Goal: Task Accomplishment & Management: Manage account settings

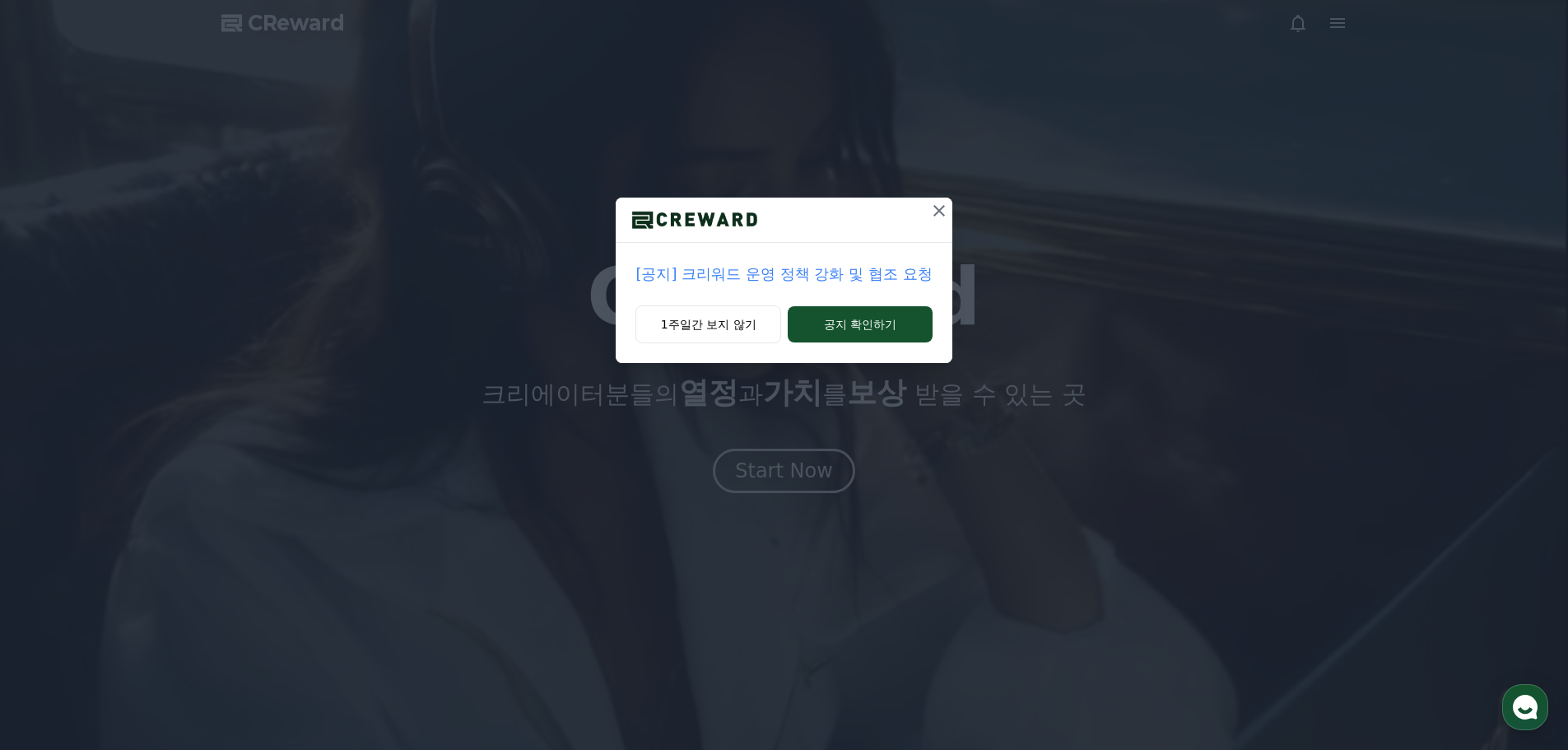
click at [943, 209] on icon at bounding box center [939, 210] width 20 height 20
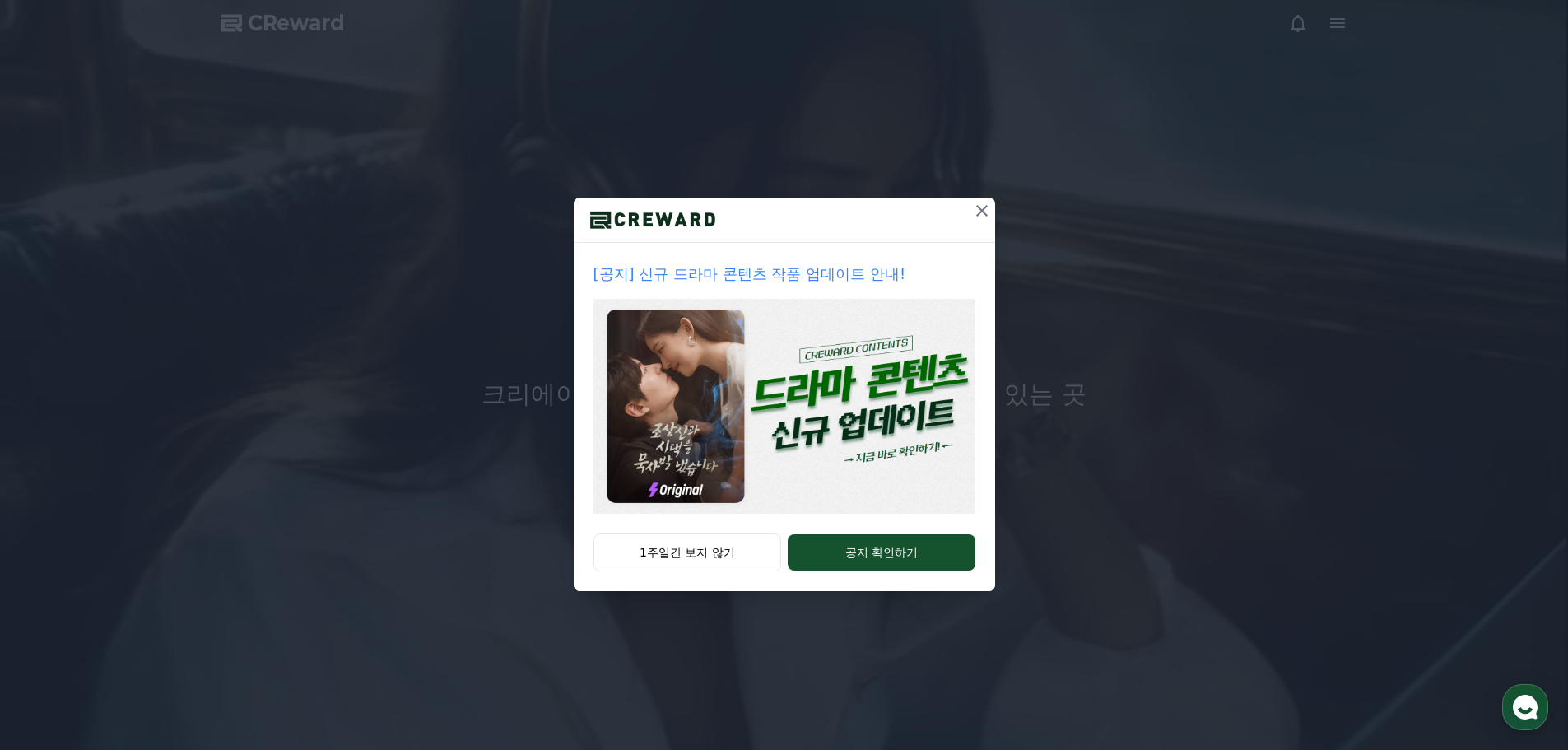
click at [943, 209] on div at bounding box center [784, 220] width 421 height 46
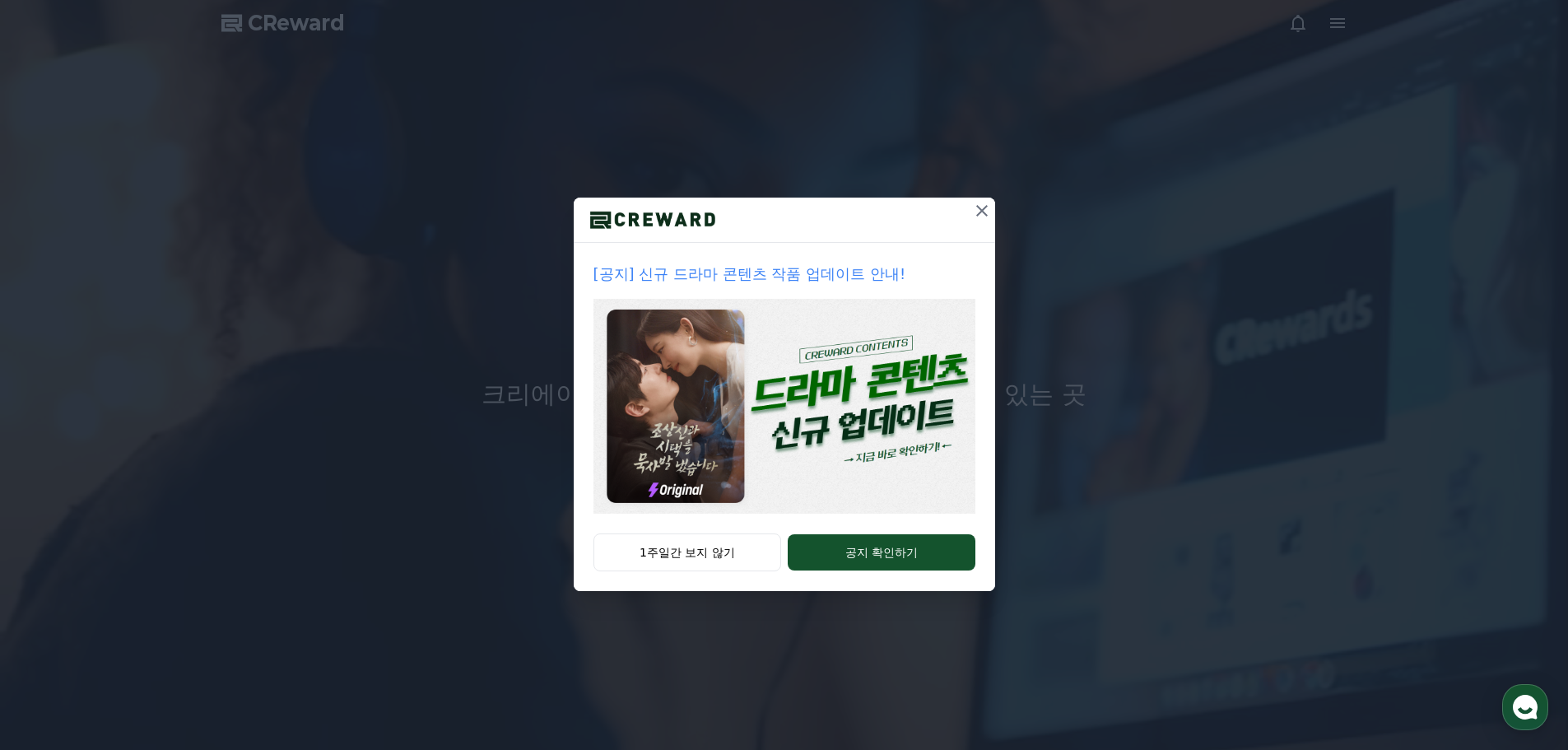
click at [982, 216] on icon at bounding box center [982, 210] width 20 height 20
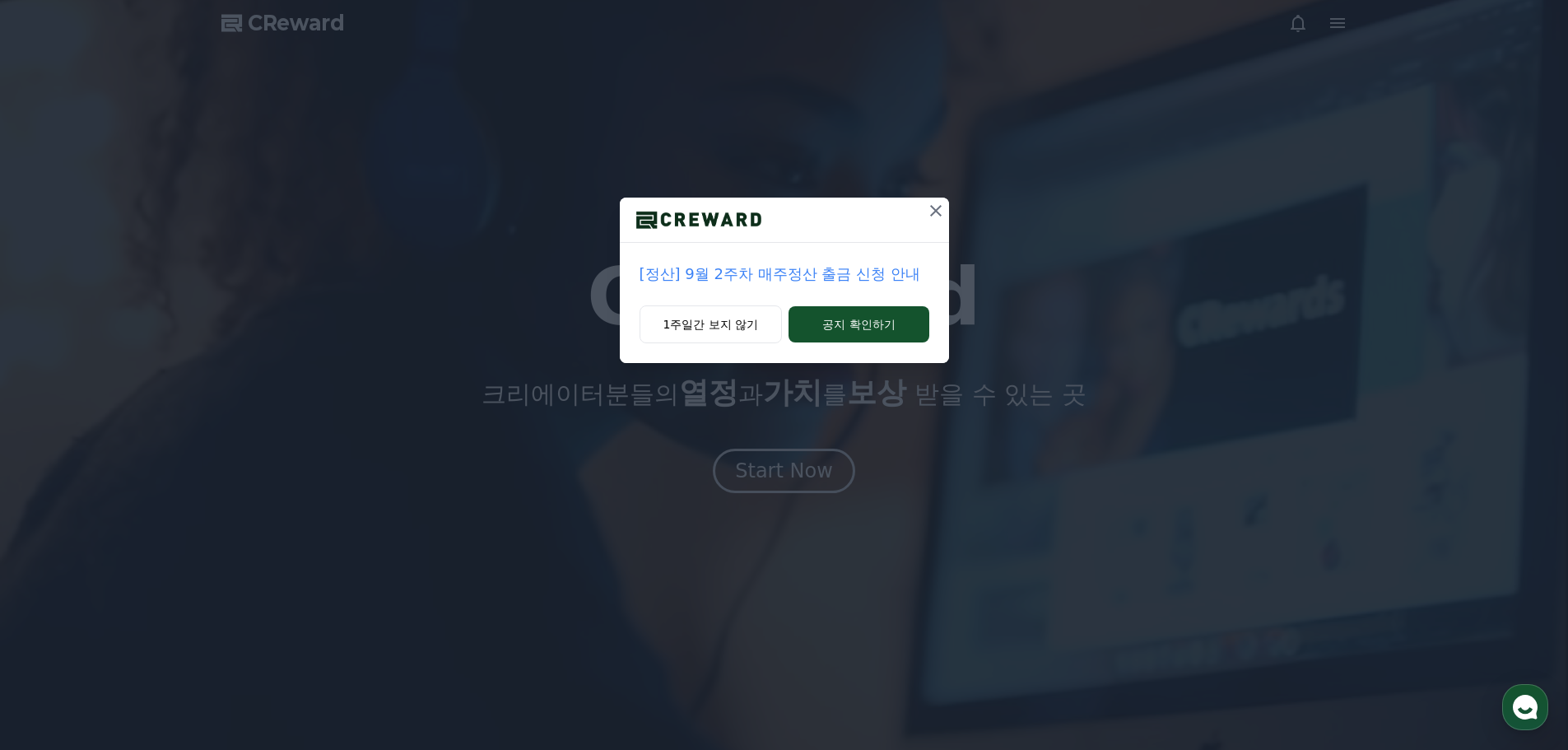
click at [937, 211] on icon at bounding box center [935, 210] width 20 height 20
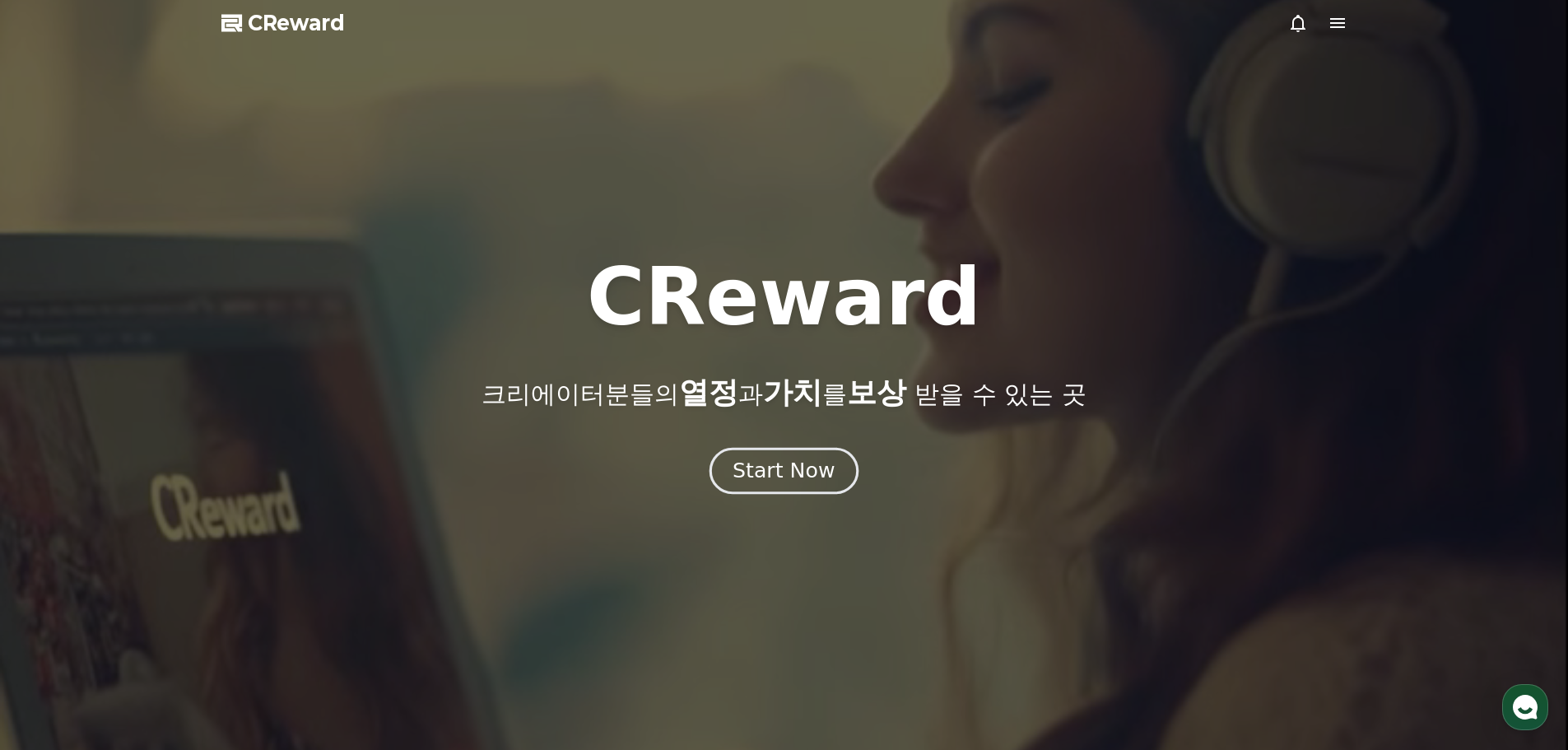
click at [809, 468] on div "Start Now" at bounding box center [784, 470] width 102 height 28
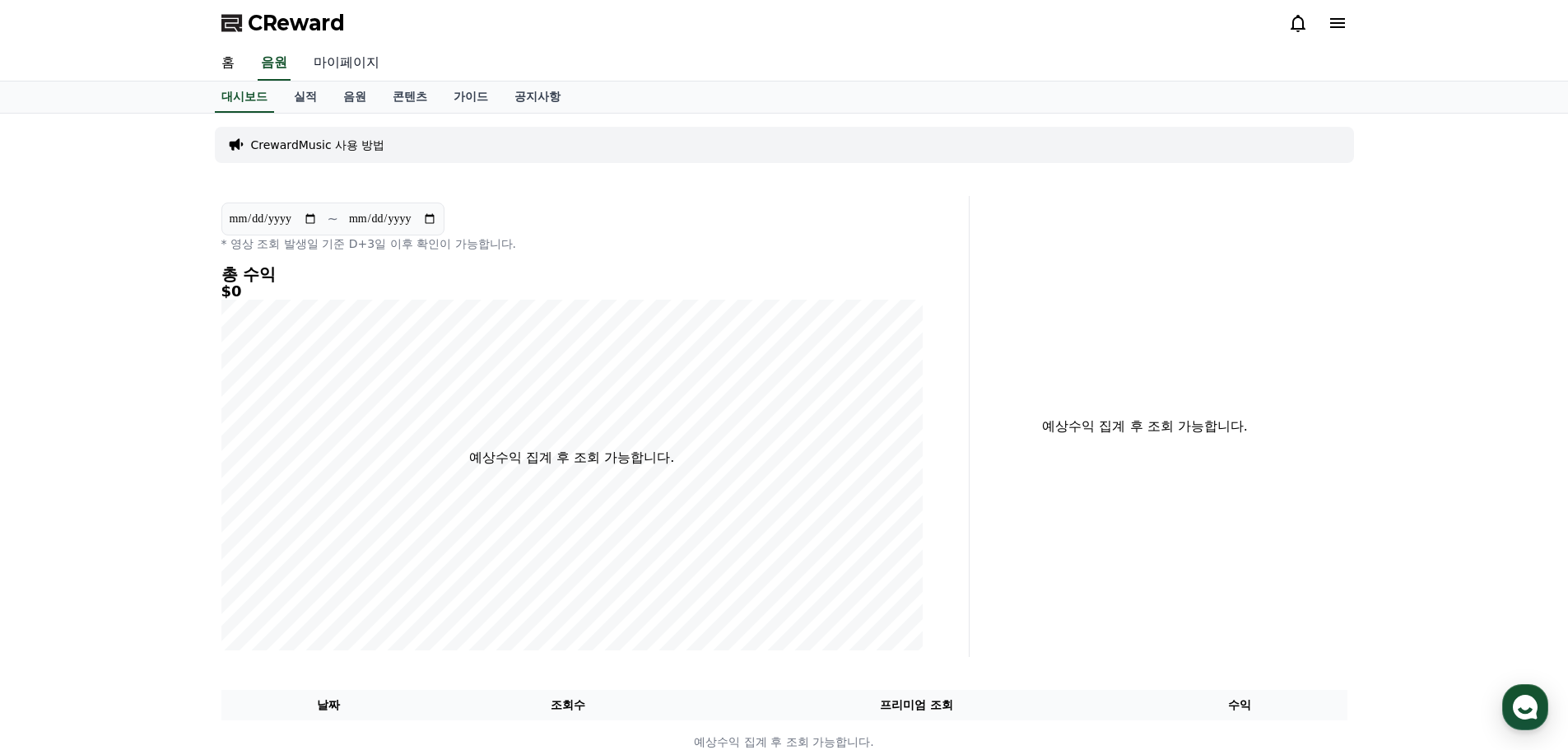
click at [322, 67] on link "마이페이지" at bounding box center [346, 63] width 92 height 34
select select "**********"
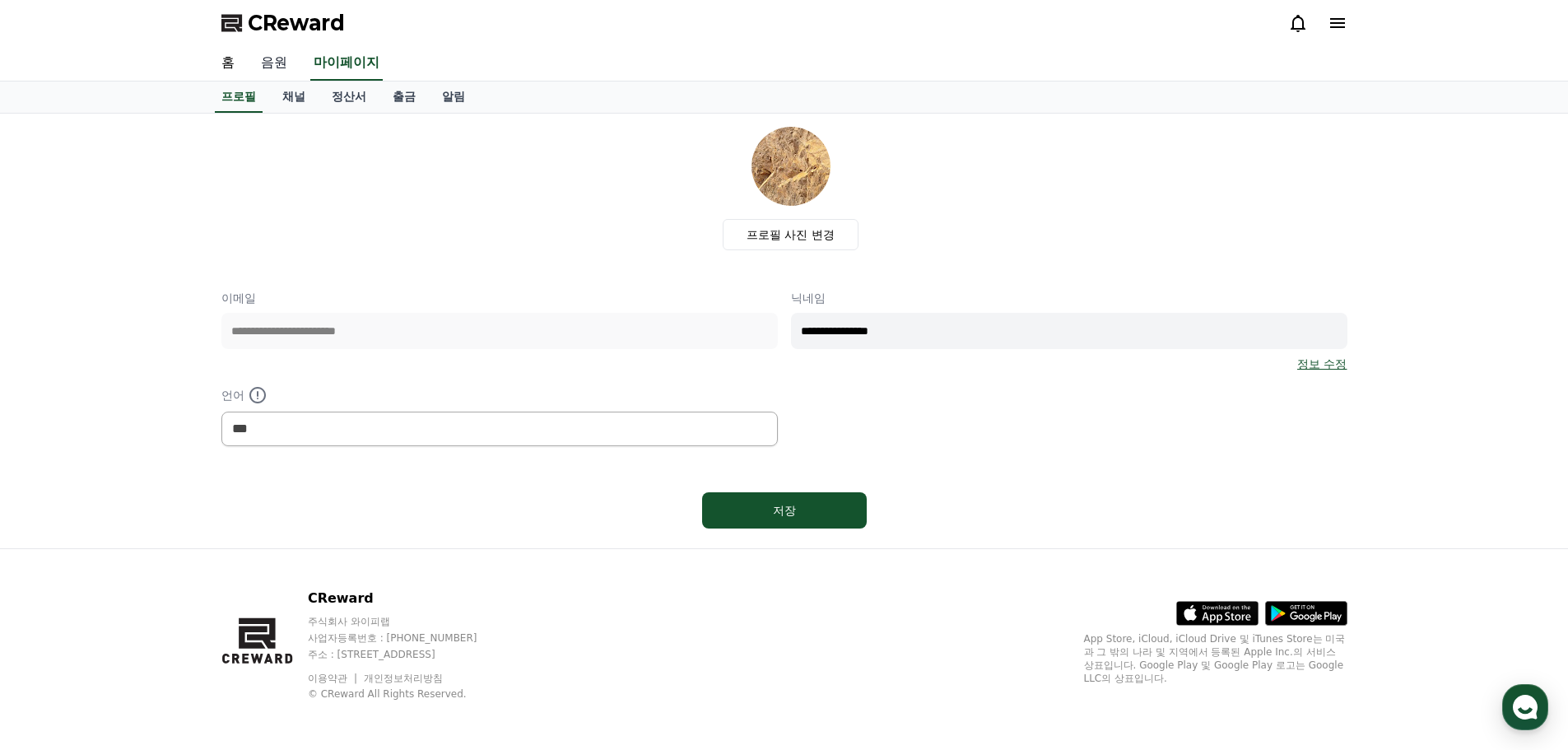
click at [287, 66] on link "음원" at bounding box center [274, 63] width 53 height 34
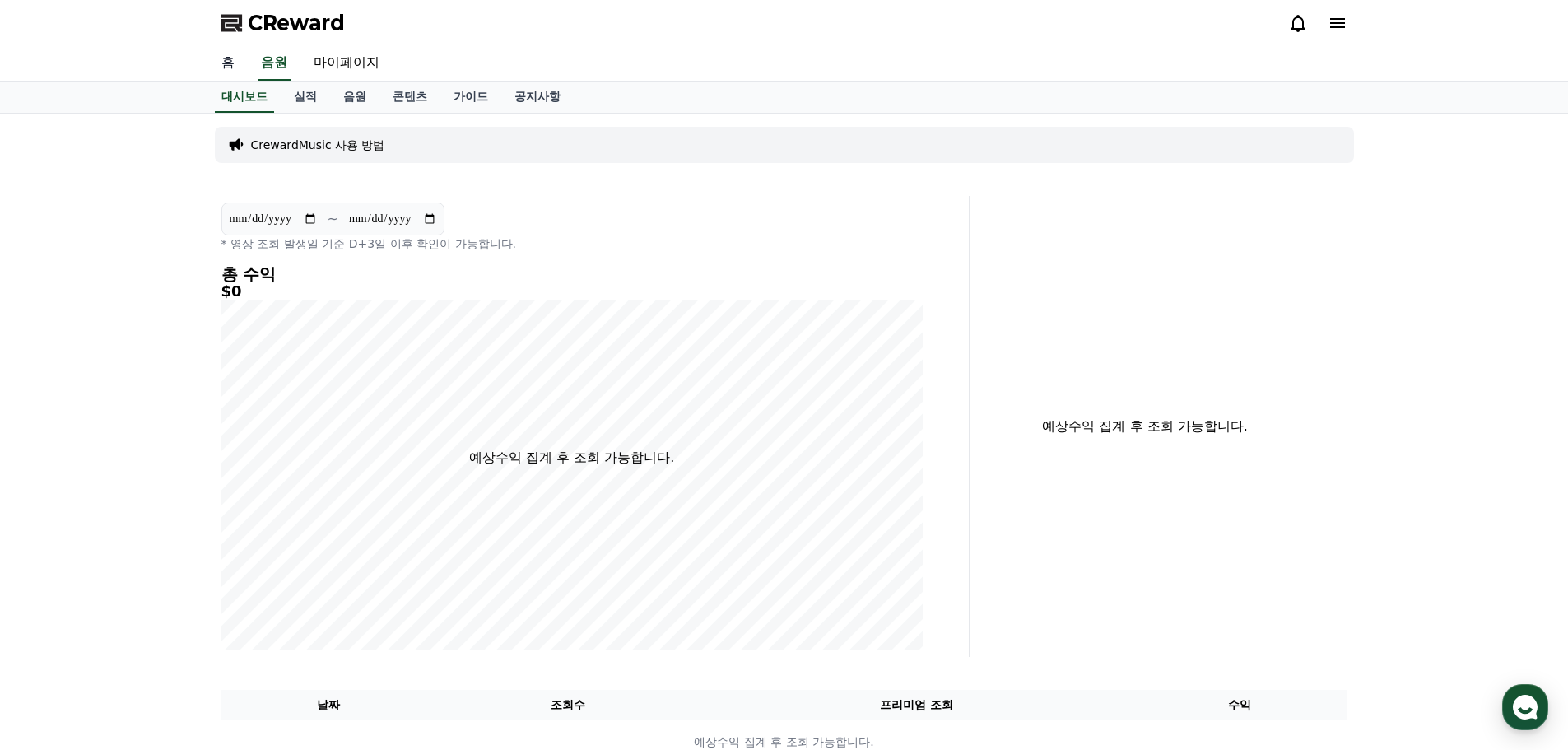
click at [241, 61] on link "홈" at bounding box center [228, 63] width 40 height 34
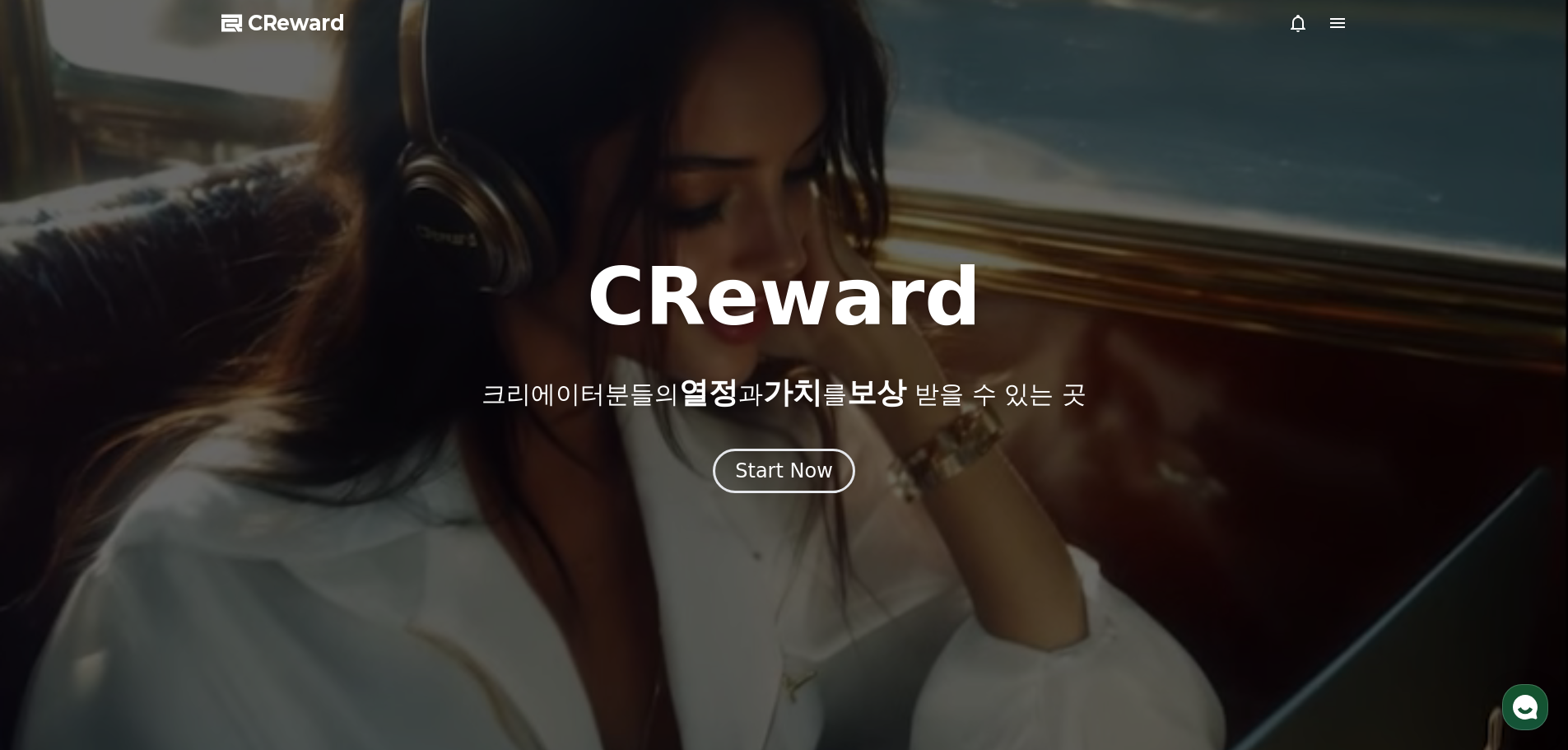
click at [1331, 26] on icon at bounding box center [1337, 22] width 15 height 10
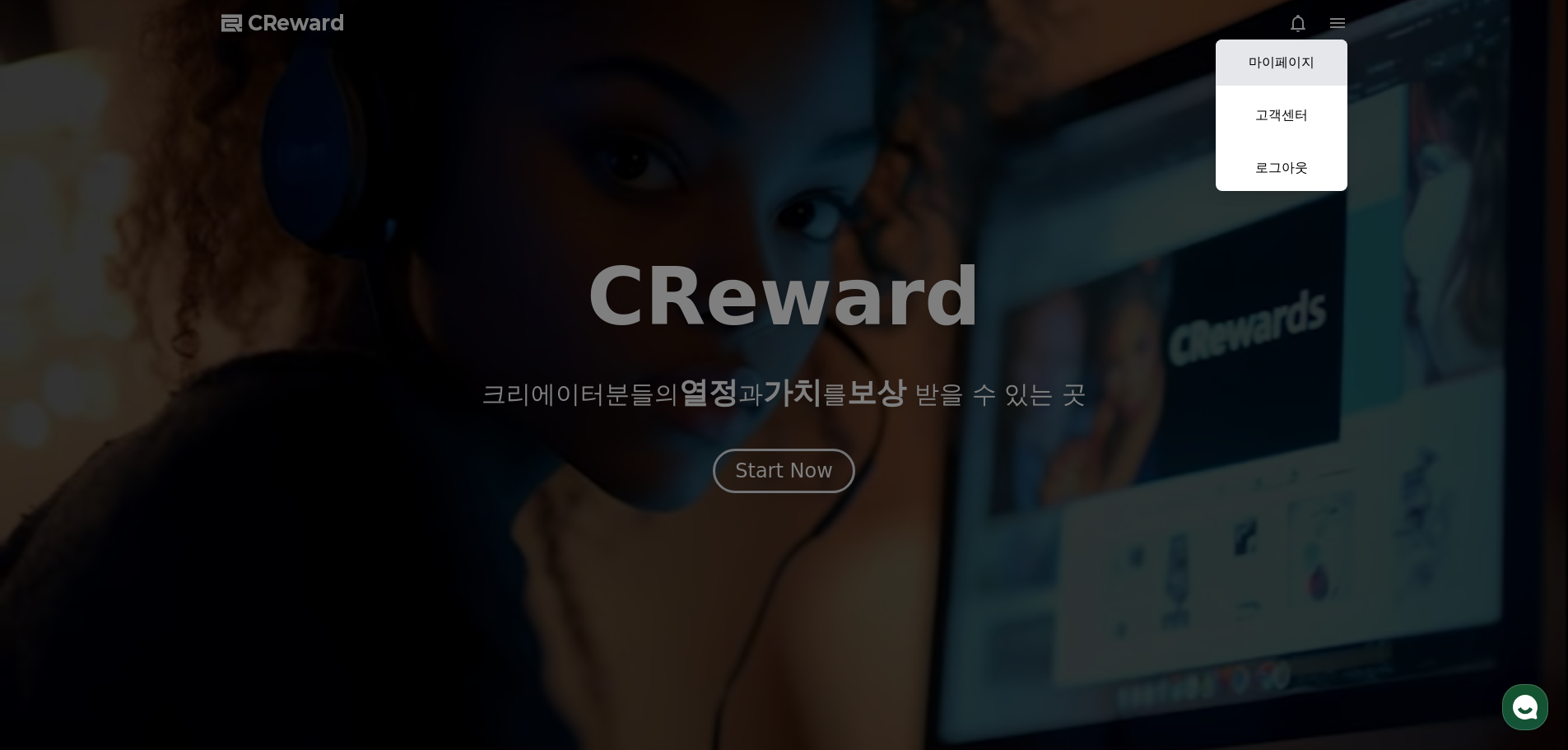
click at [1289, 60] on link "마이페이지" at bounding box center [1282, 63] width 132 height 46
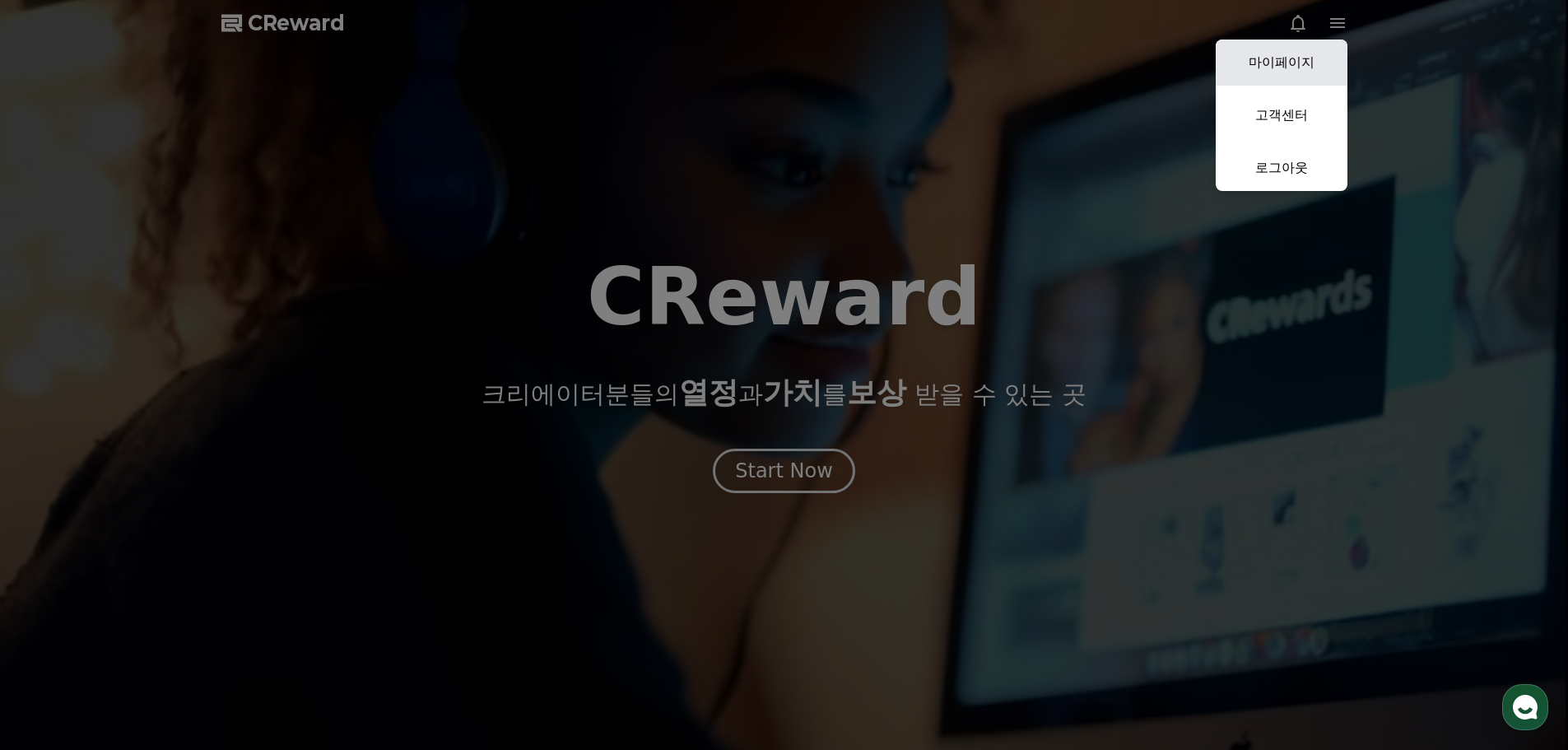
select select "**********"
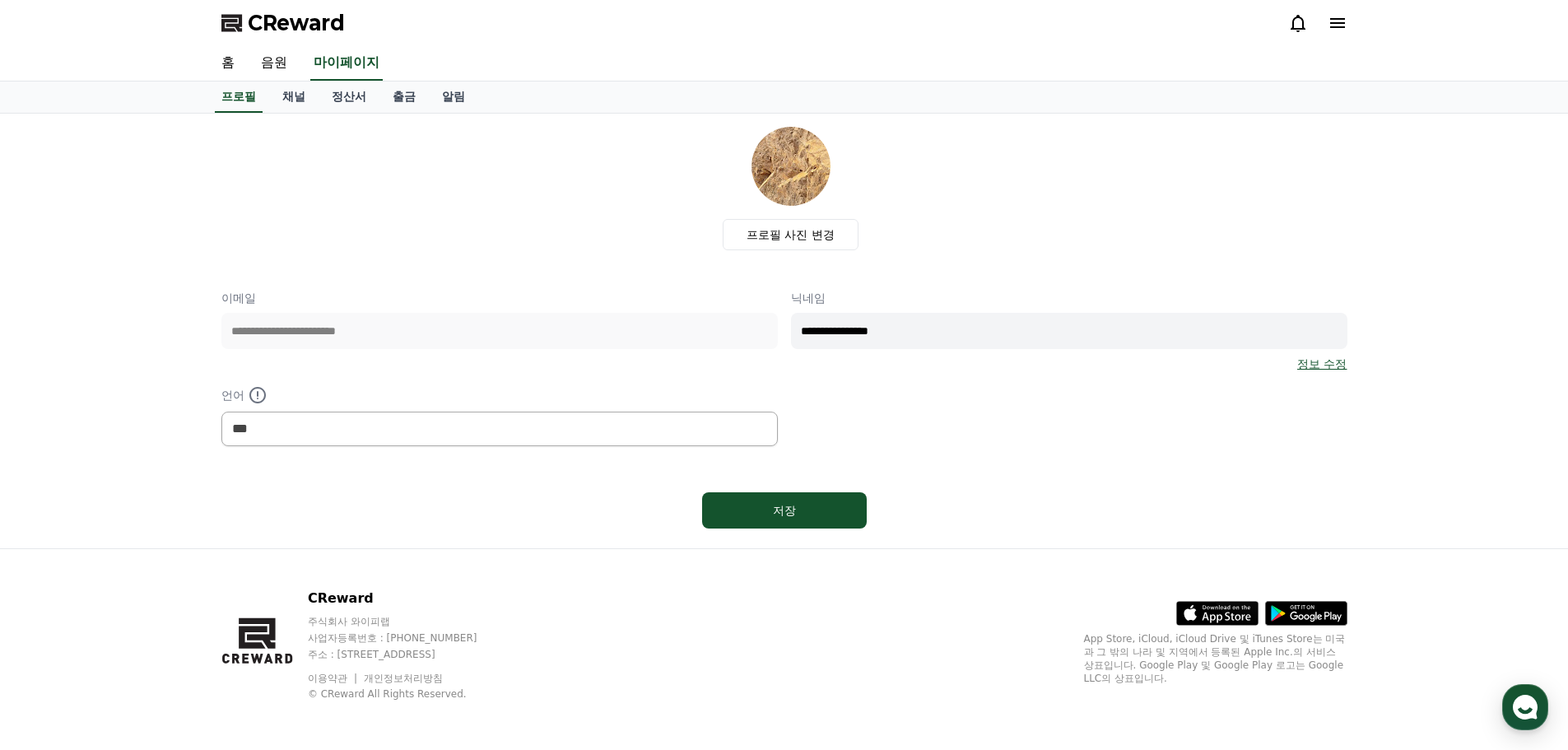
scroll to position [4, 0]
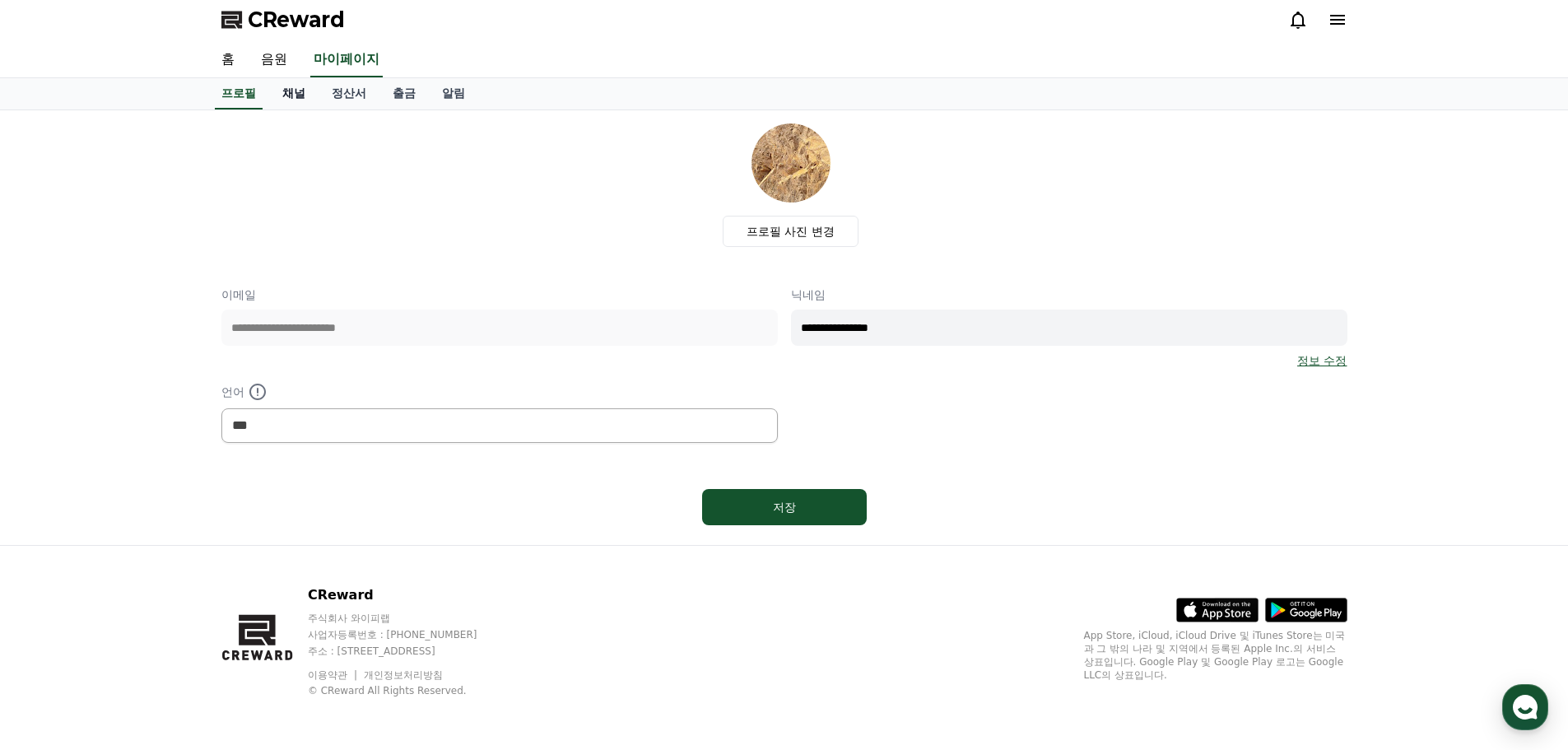
click at [308, 95] on link "채널" at bounding box center [294, 94] width 49 height 32
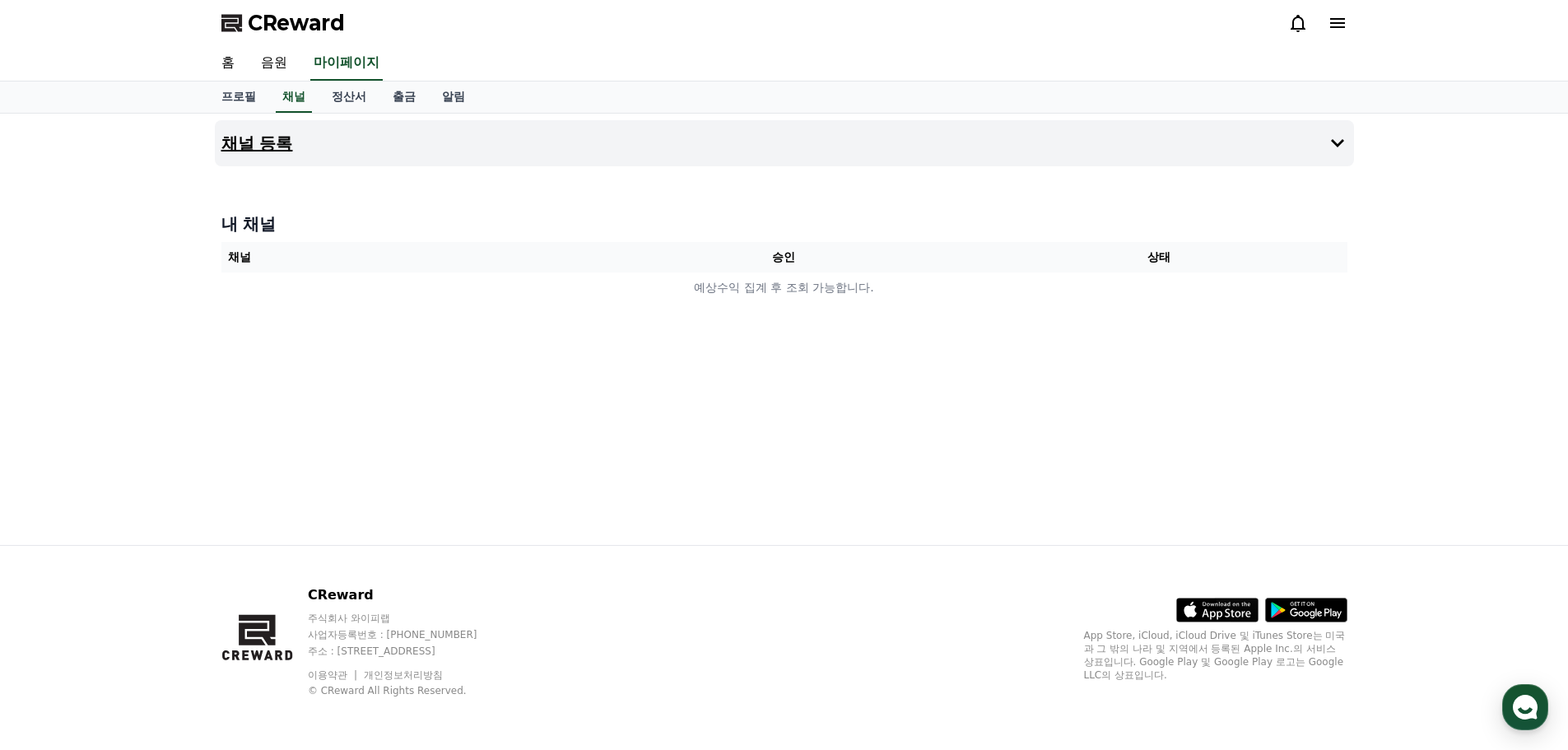
click at [481, 153] on button "채널 등록" at bounding box center [784, 143] width 1140 height 46
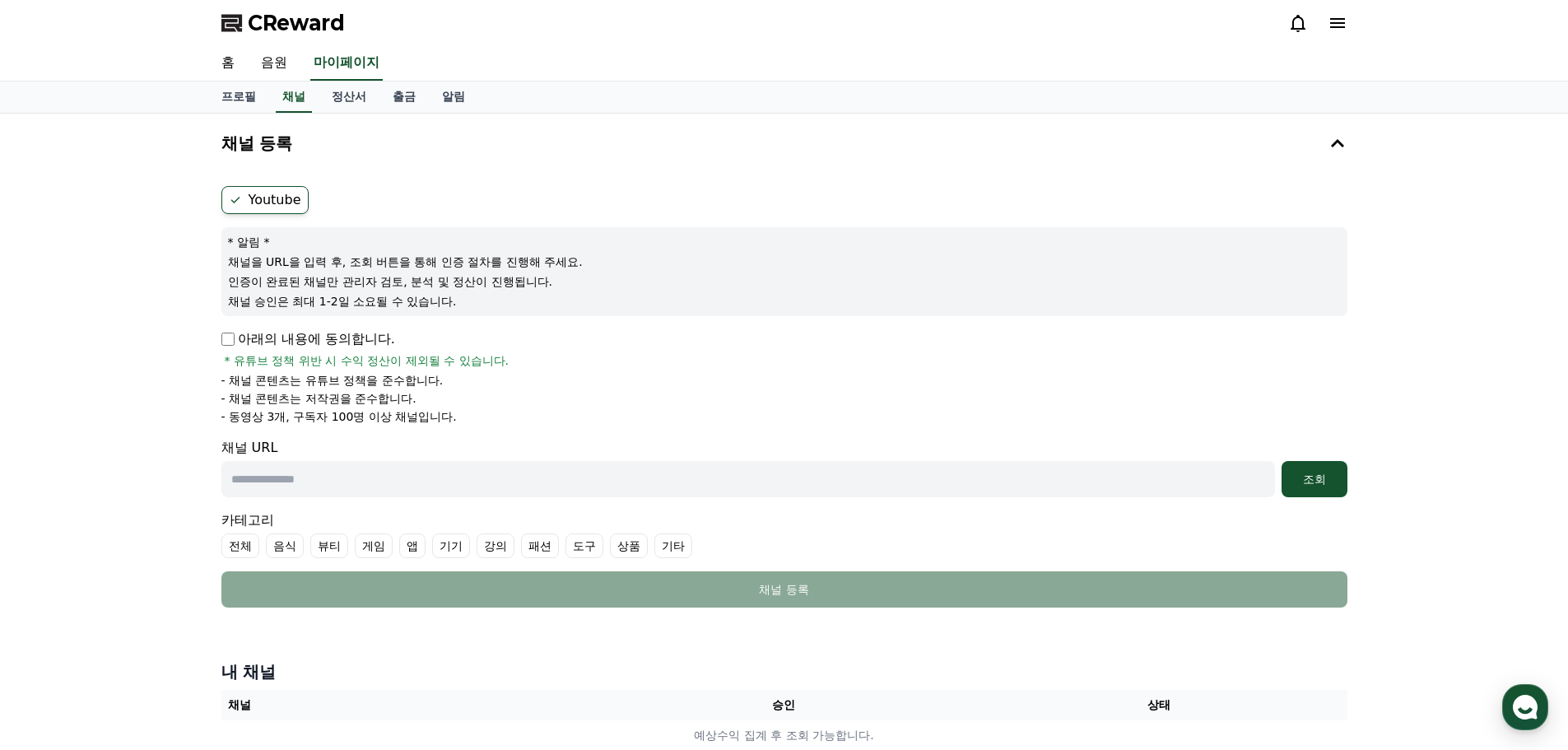
click at [280, 496] on input "text" at bounding box center [747, 479] width 1053 height 36
type input "**********"
click at [1299, 478] on div "조회" at bounding box center [1314, 480] width 53 height 17
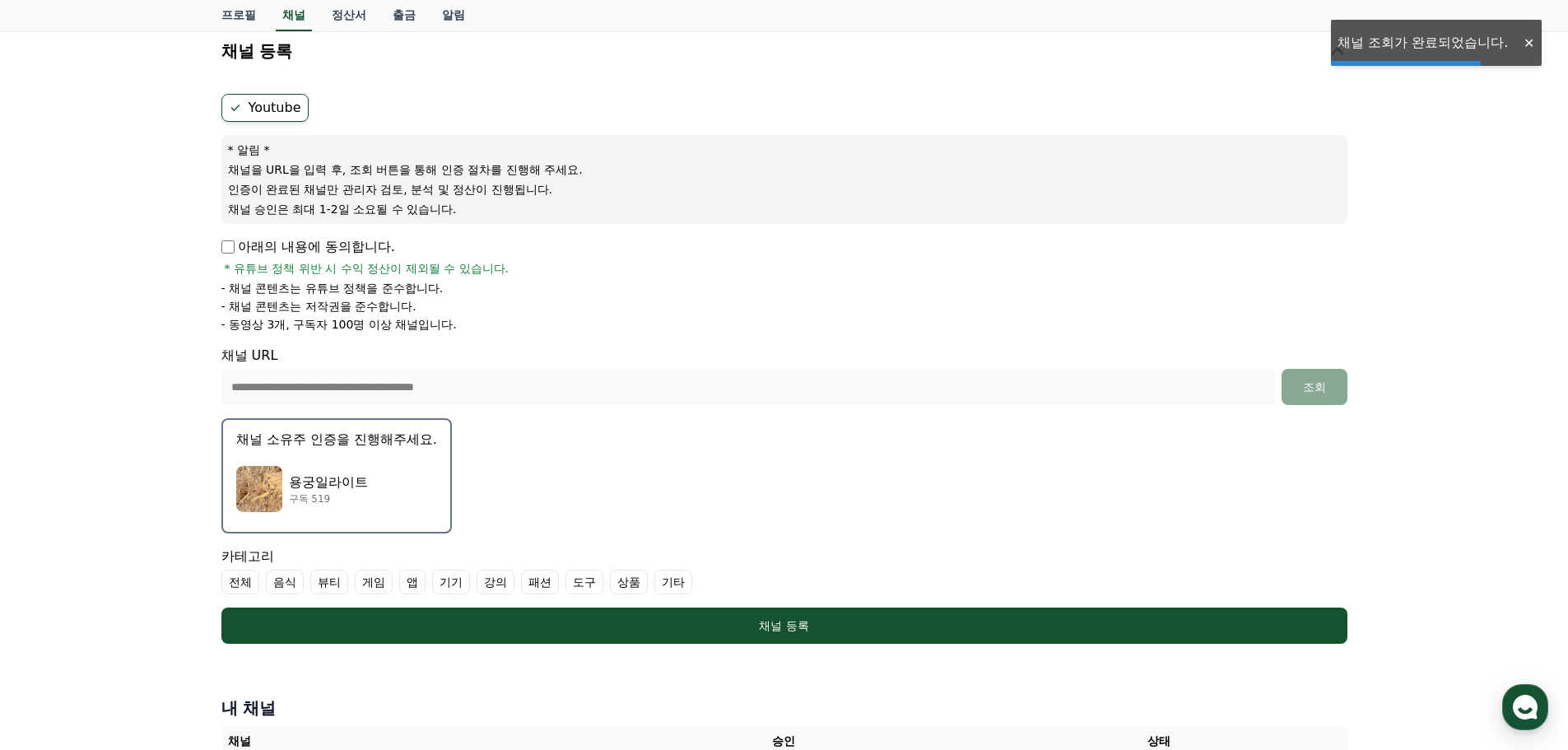
scroll to position [247, 0]
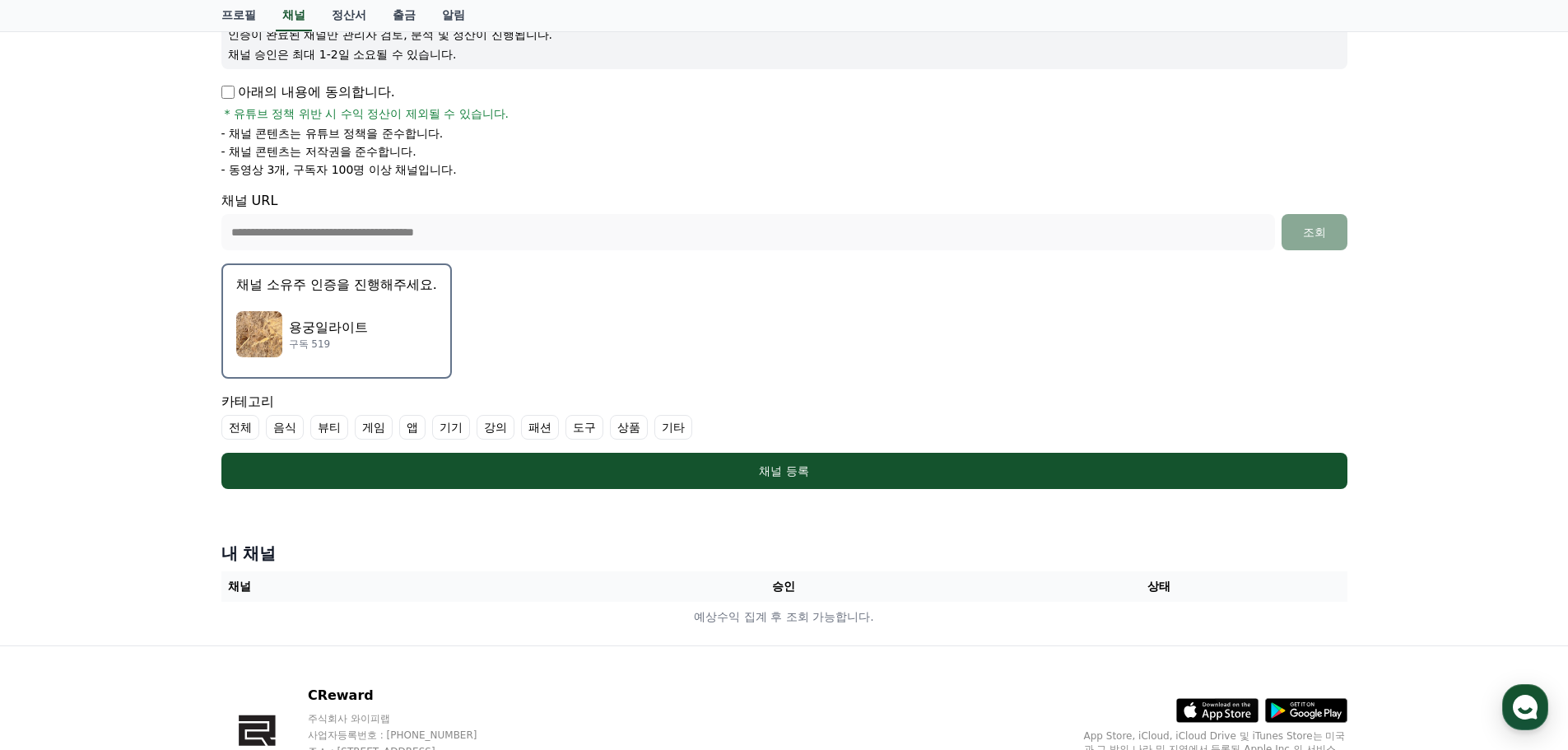
click at [385, 308] on div "용궁일라이트 구독 519" at bounding box center [336, 334] width 201 height 66
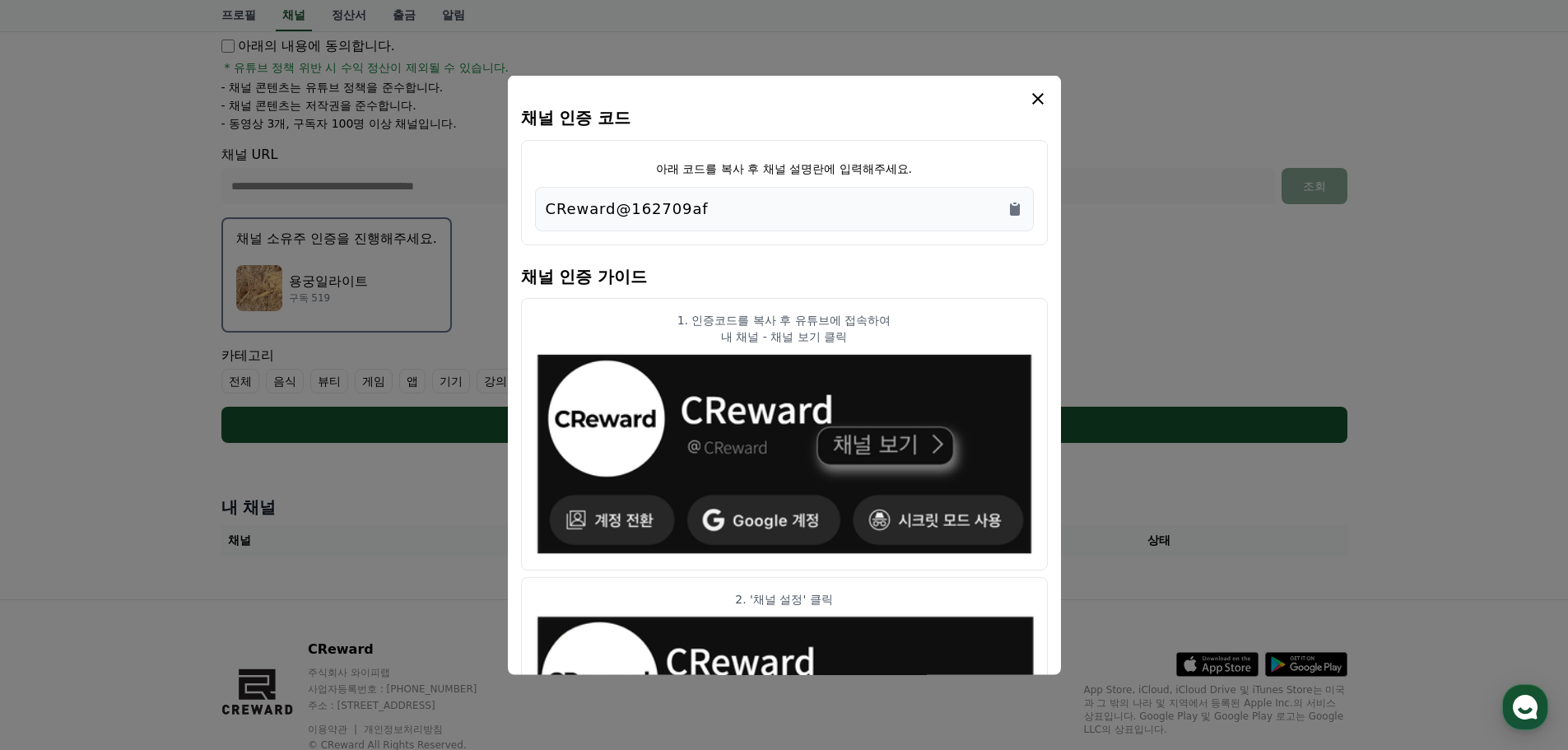
scroll to position [265, 0]
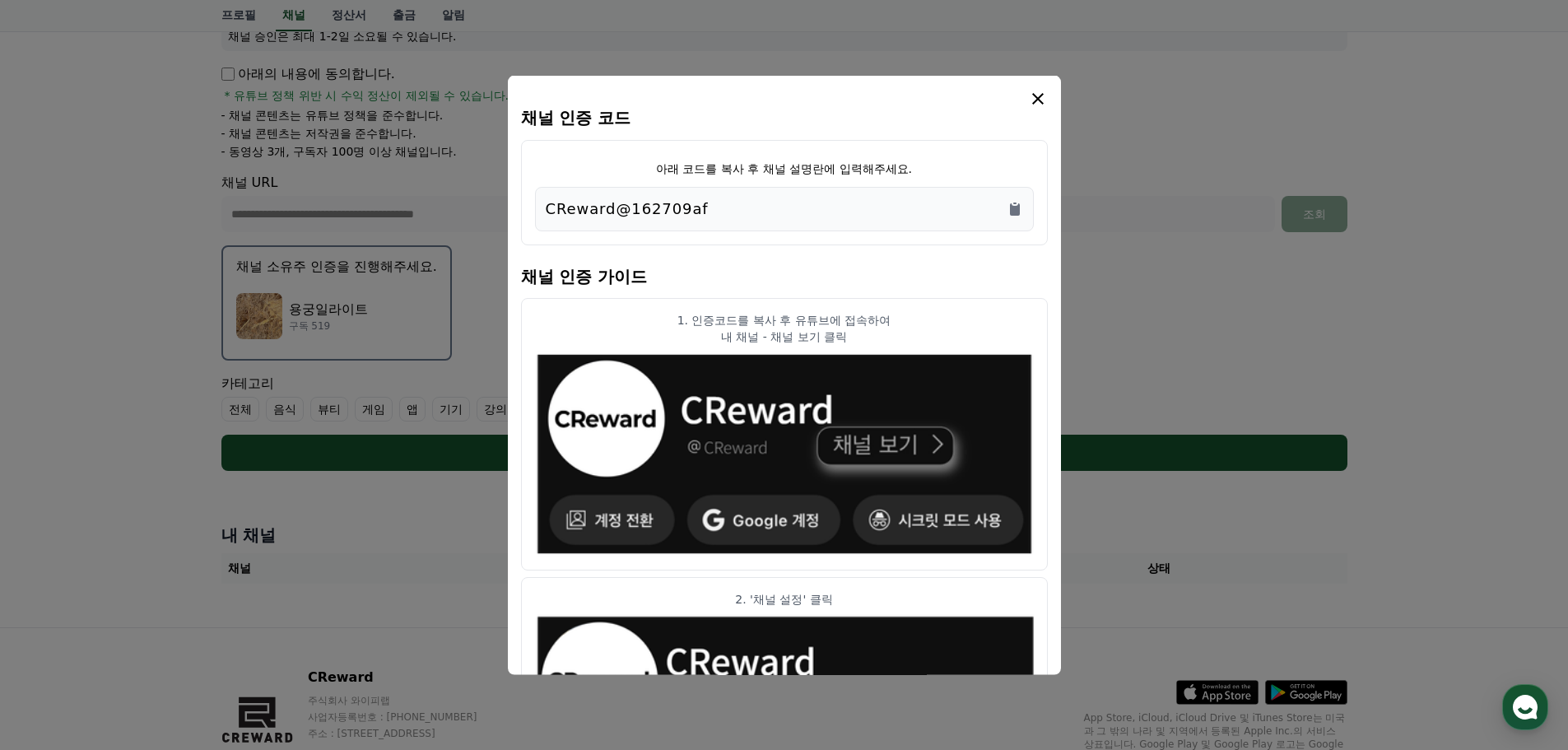
drag, startPoint x: 742, startPoint y: 201, endPoint x: 527, endPoint y: 207, distance: 215.1
click at [527, 207] on div "아래 코드를 복사 후 채널 설명란에 입력해주세요. CReward@162709af" at bounding box center [784, 191] width 527 height 105
copy p "CReward@162709af"
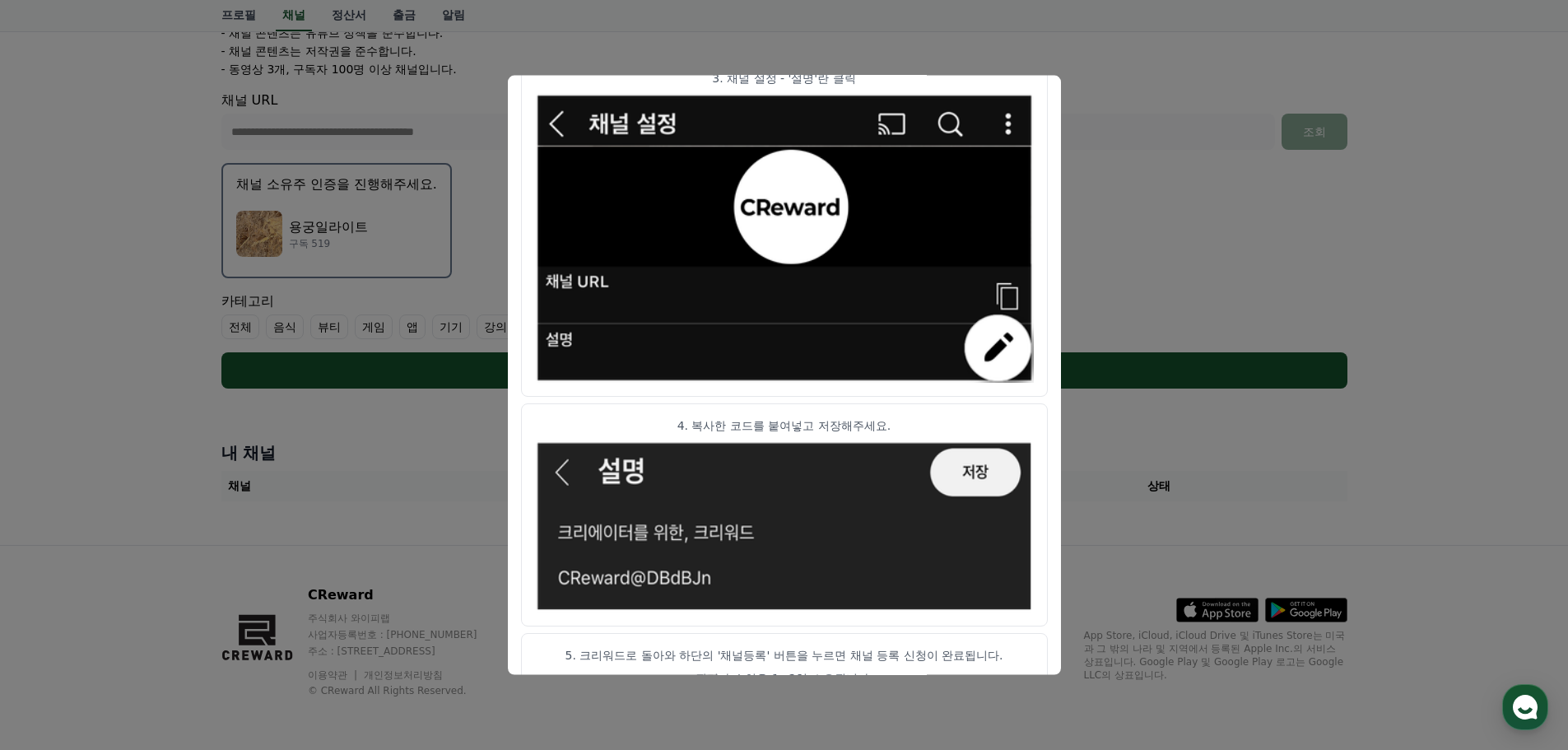
scroll to position [821, 0]
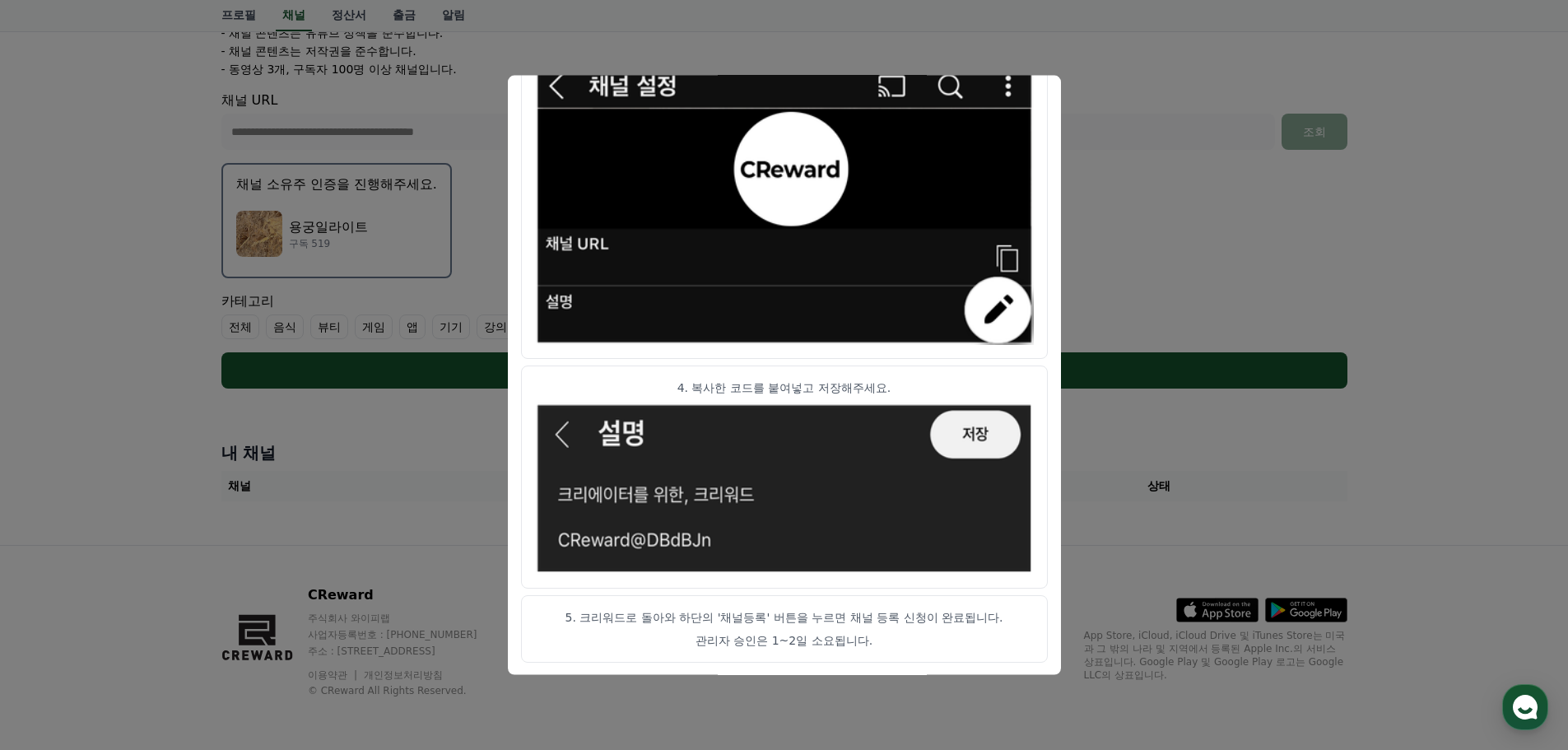
click at [868, 643] on p "관리자 승인은 1~2일 소요됩니다." at bounding box center [784, 639] width 499 height 17
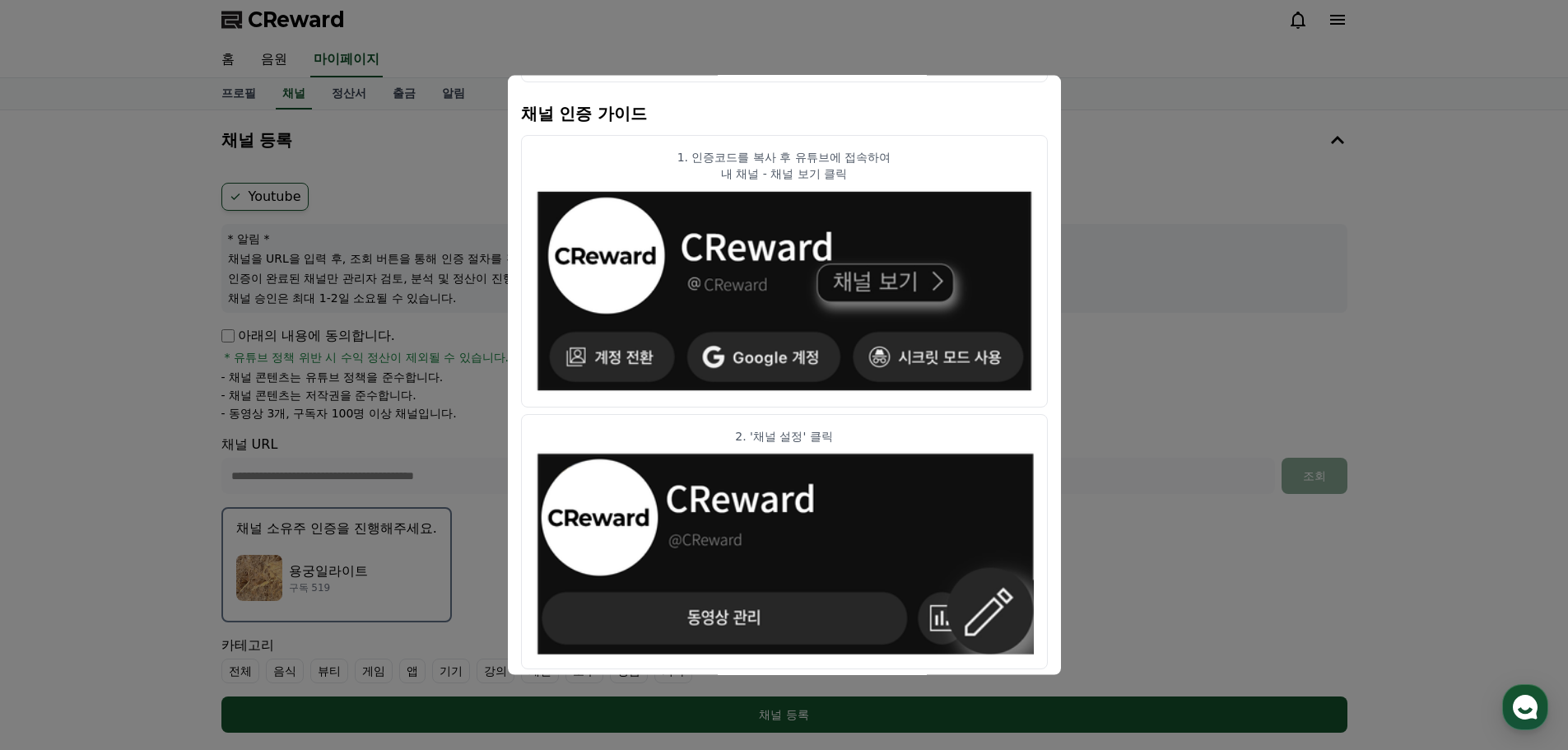
scroll to position [0, 0]
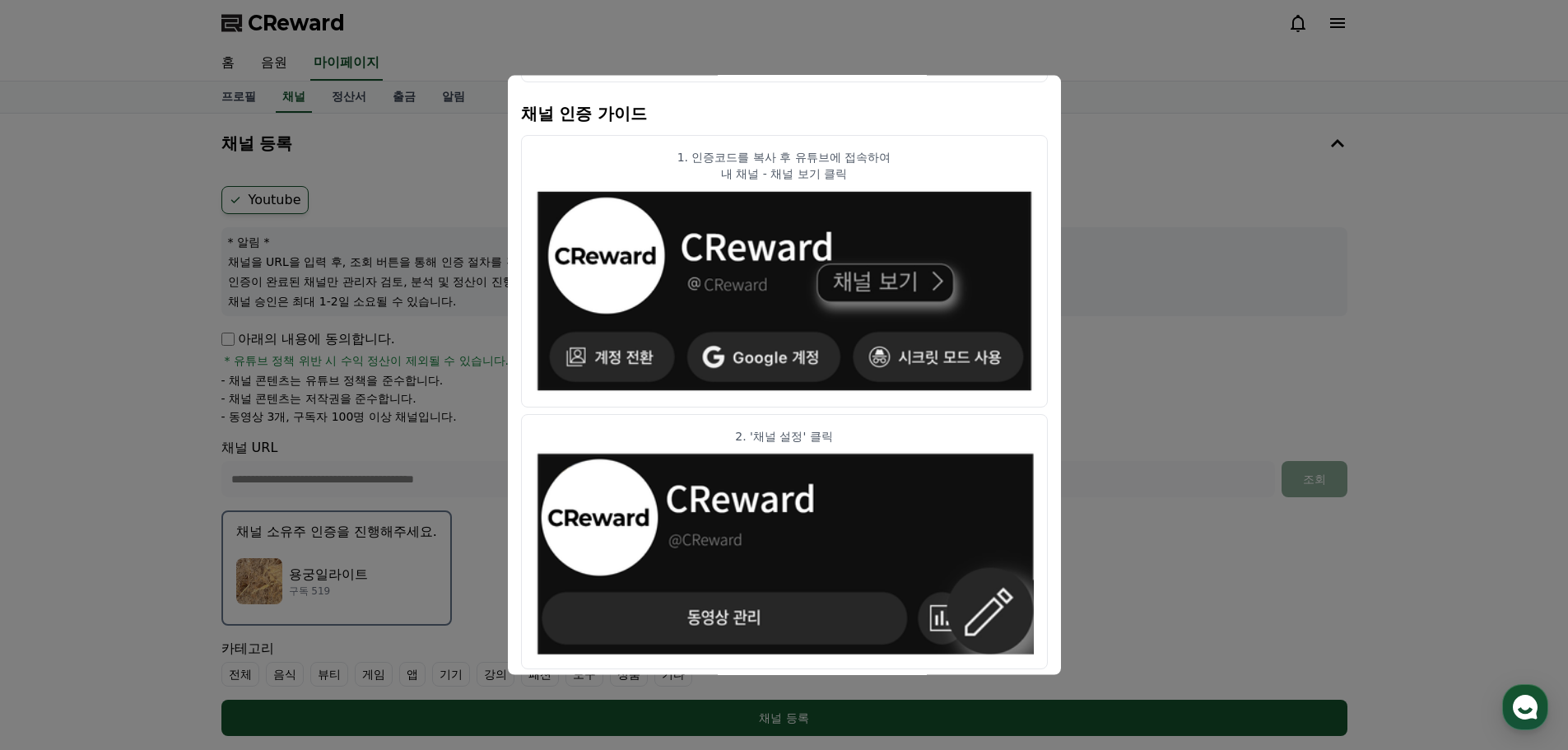
click at [1127, 349] on button "close modal" at bounding box center [784, 375] width 1568 height 750
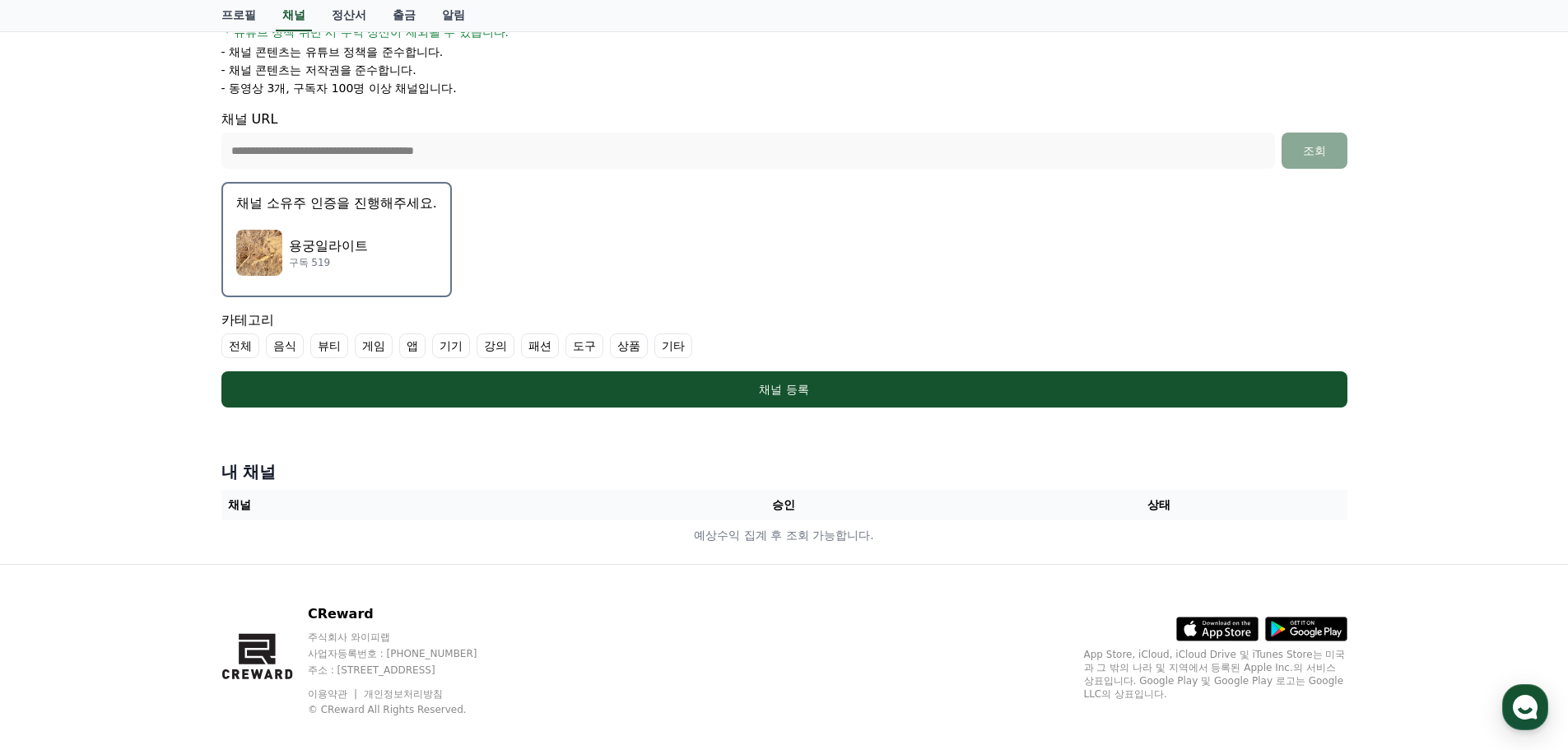
scroll to position [329, 0]
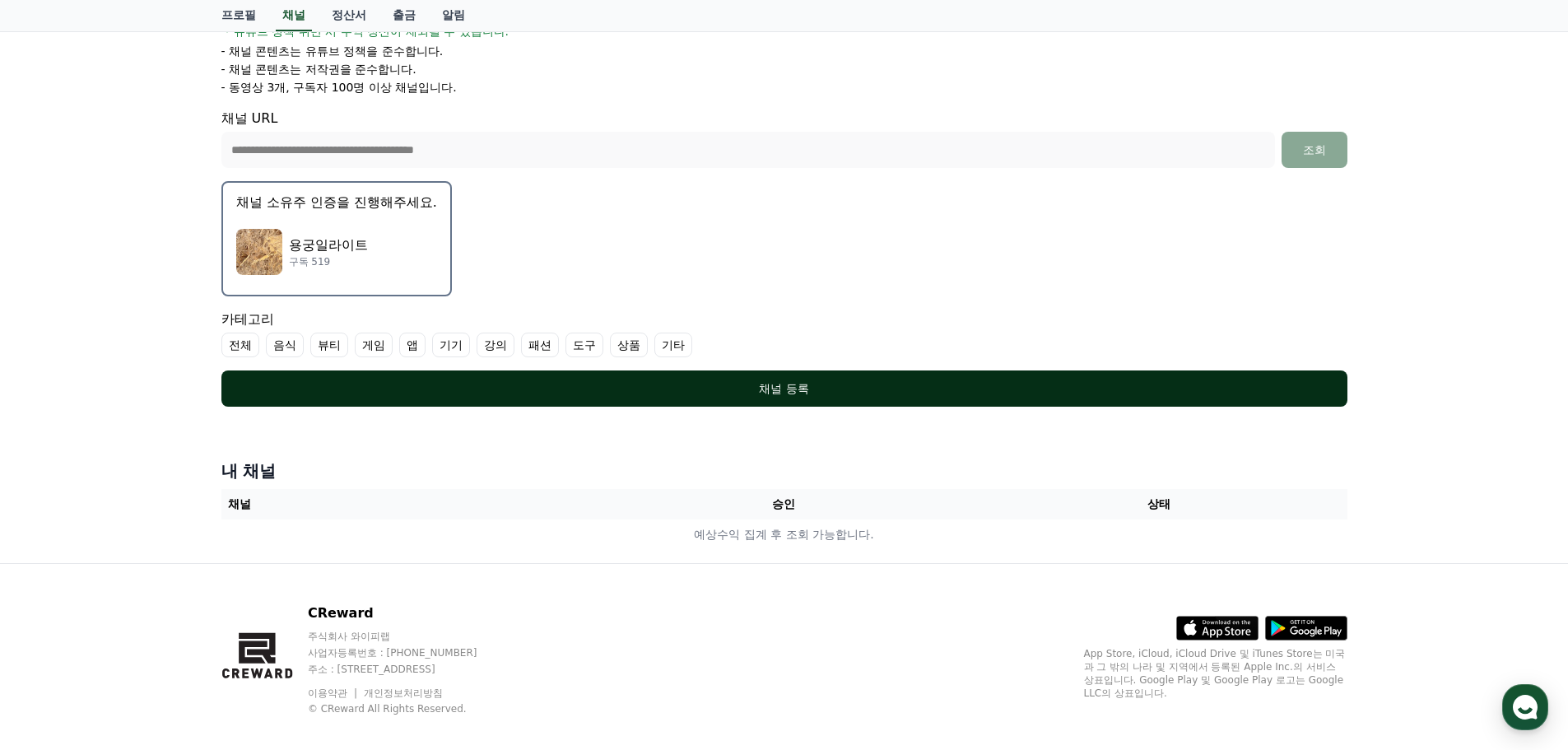
click at [797, 389] on div "채널 등록" at bounding box center [784, 388] width 1061 height 17
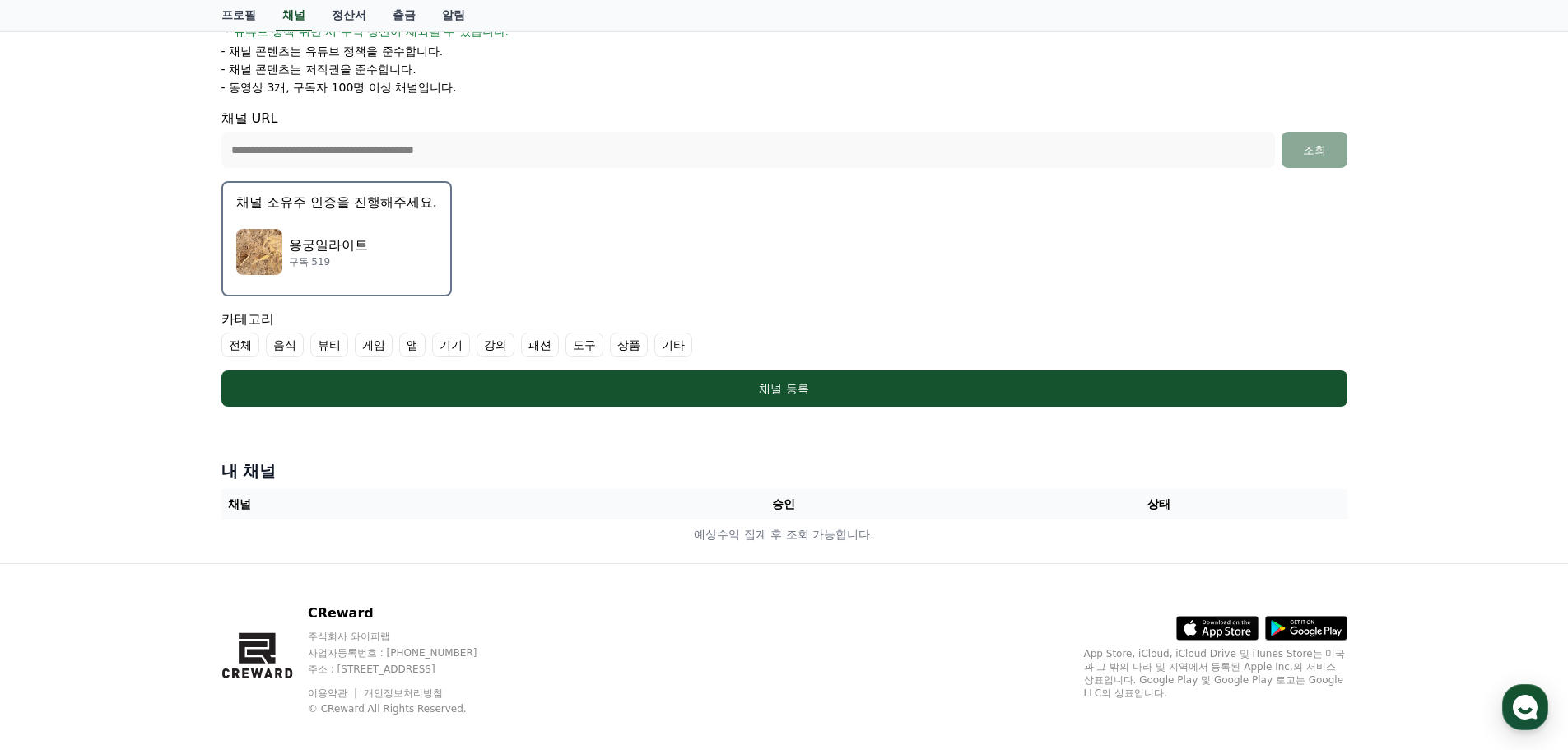
click at [631, 350] on label "상품" at bounding box center [628, 345] width 38 height 25
click at [340, 345] on label "뷰티" at bounding box center [329, 345] width 38 height 25
click at [560, 349] on label "패션" at bounding box center [560, 345] width 38 height 25
click at [738, 350] on label "기타" at bounding box center [732, 345] width 38 height 25
click at [336, 339] on label "뷰티" at bounding box center [339, 345] width 58 height 25
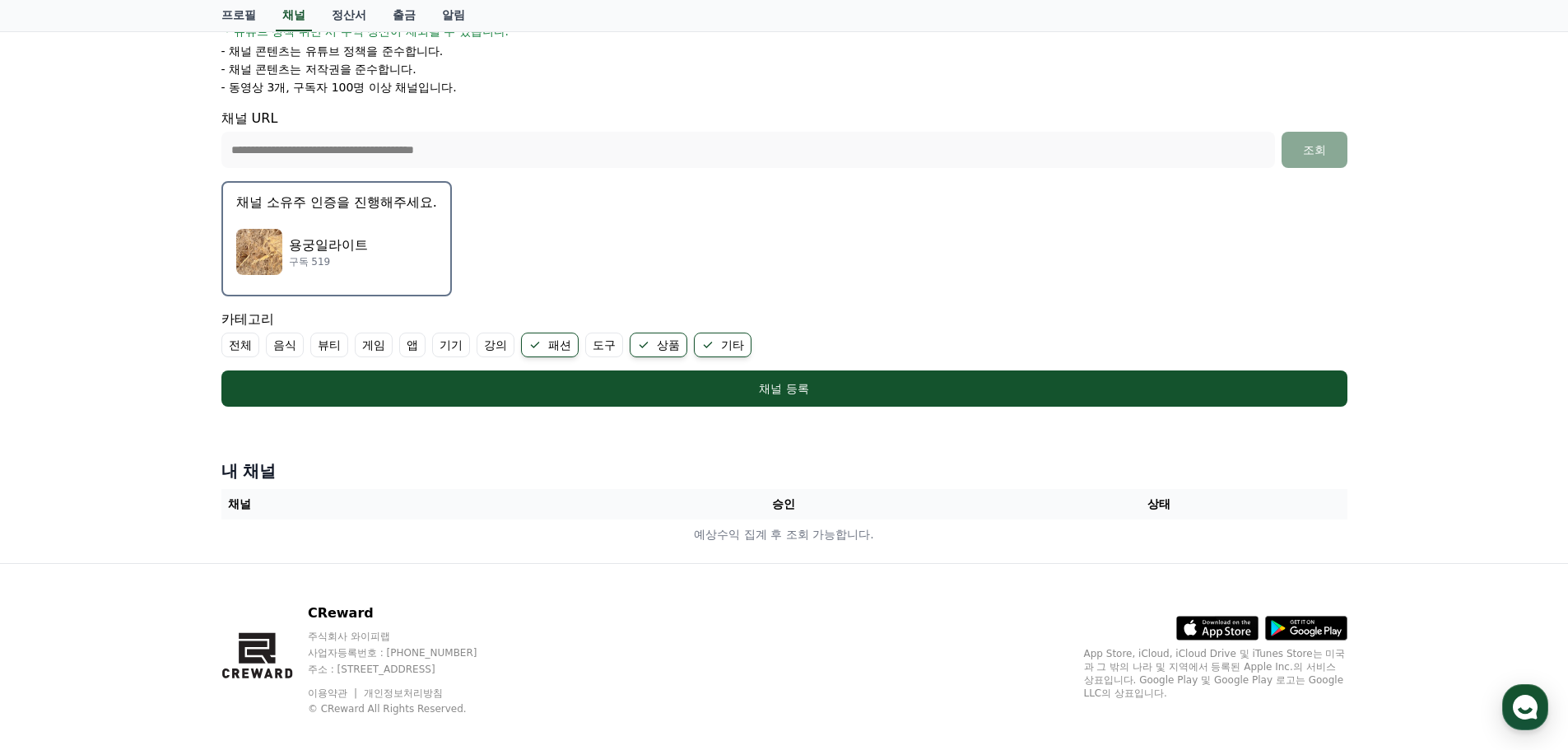
click at [539, 347] on icon at bounding box center [534, 345] width 13 height 13
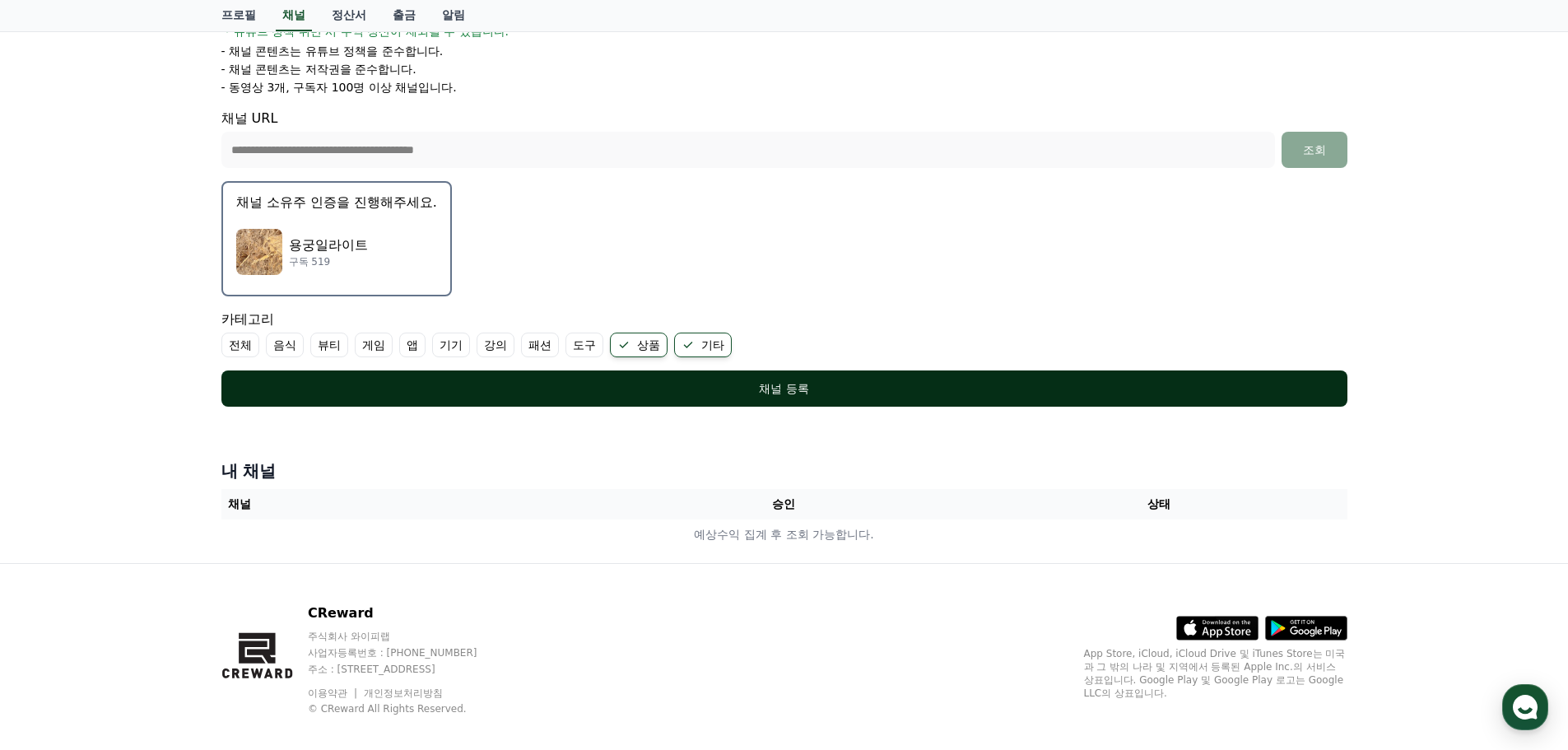
click at [599, 392] on div "채널 등록" at bounding box center [784, 388] width 1061 height 17
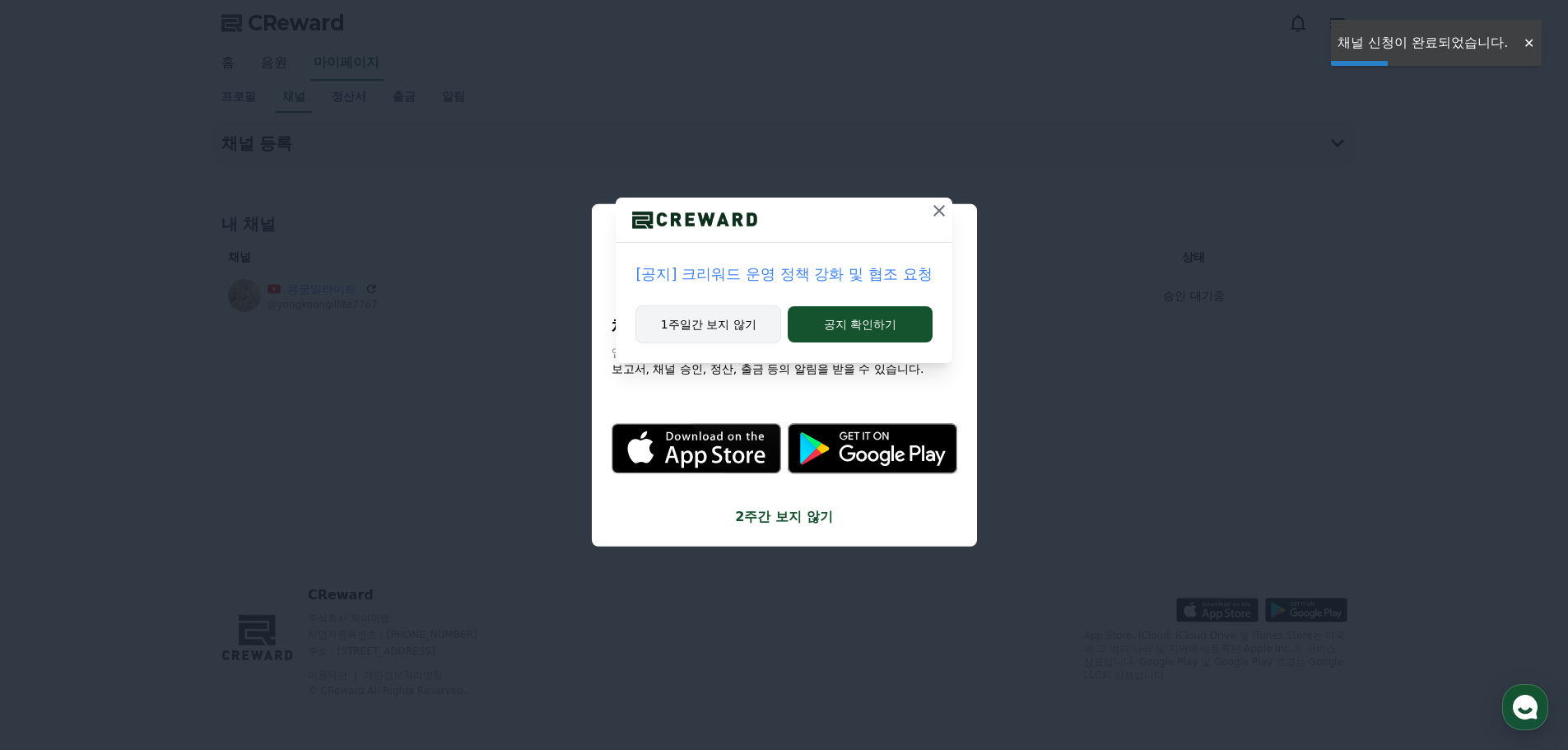
click at [722, 328] on button "1주일간 보지 않기" at bounding box center [708, 324] width 146 height 38
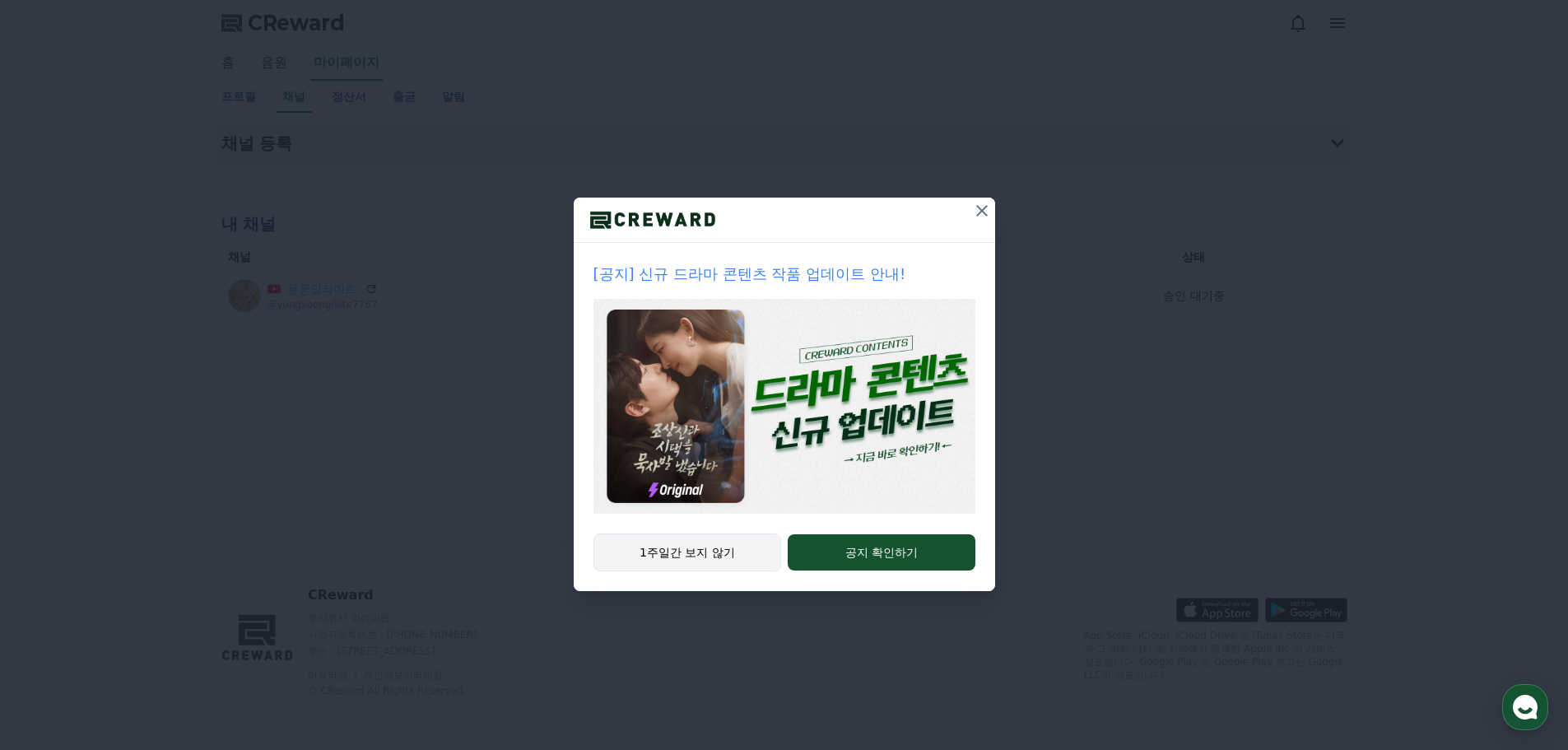
click at [713, 546] on button "1주일간 보지 않기" at bounding box center [687, 552] width 189 height 38
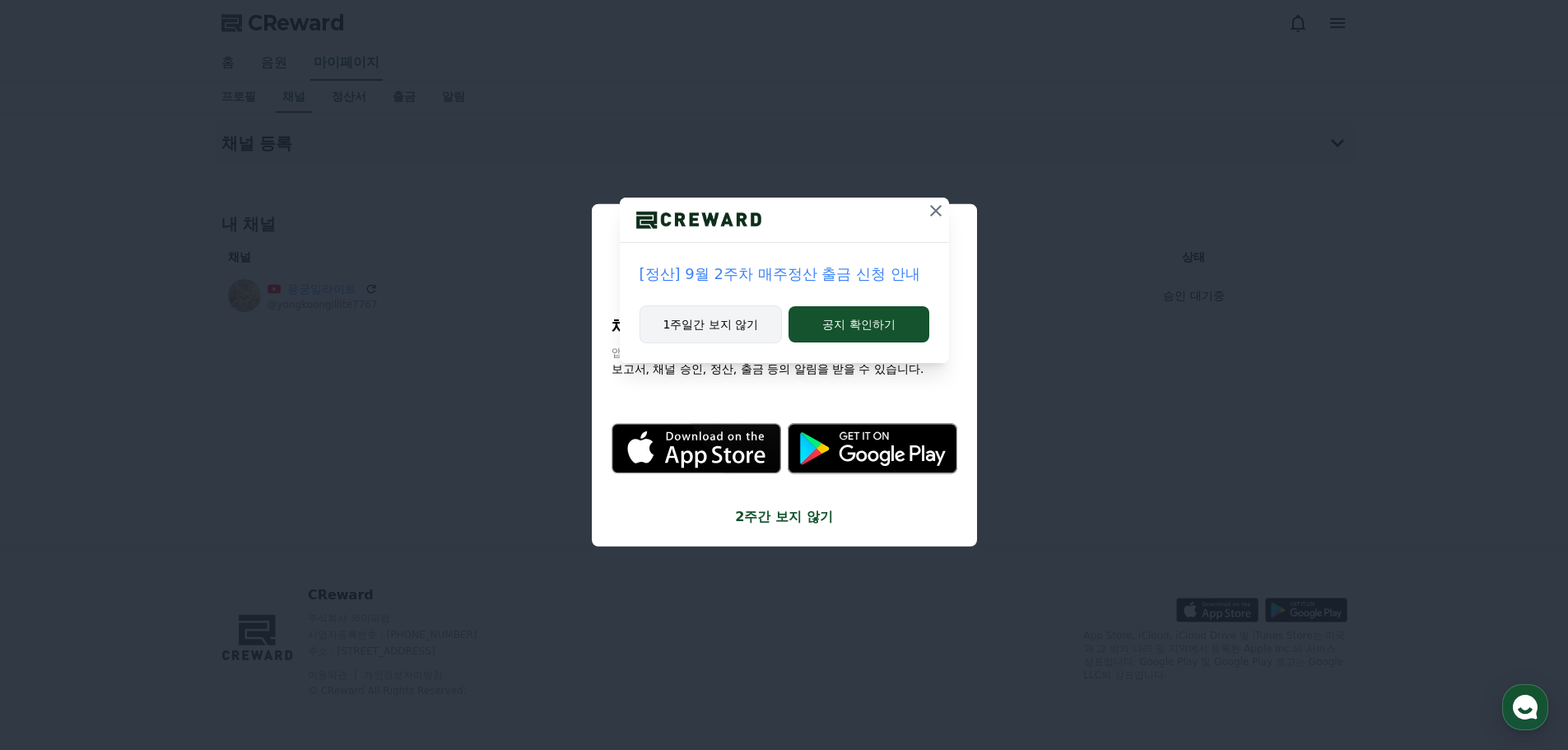
click at [734, 322] on button "1주일간 보지 않기" at bounding box center [711, 324] width 143 height 38
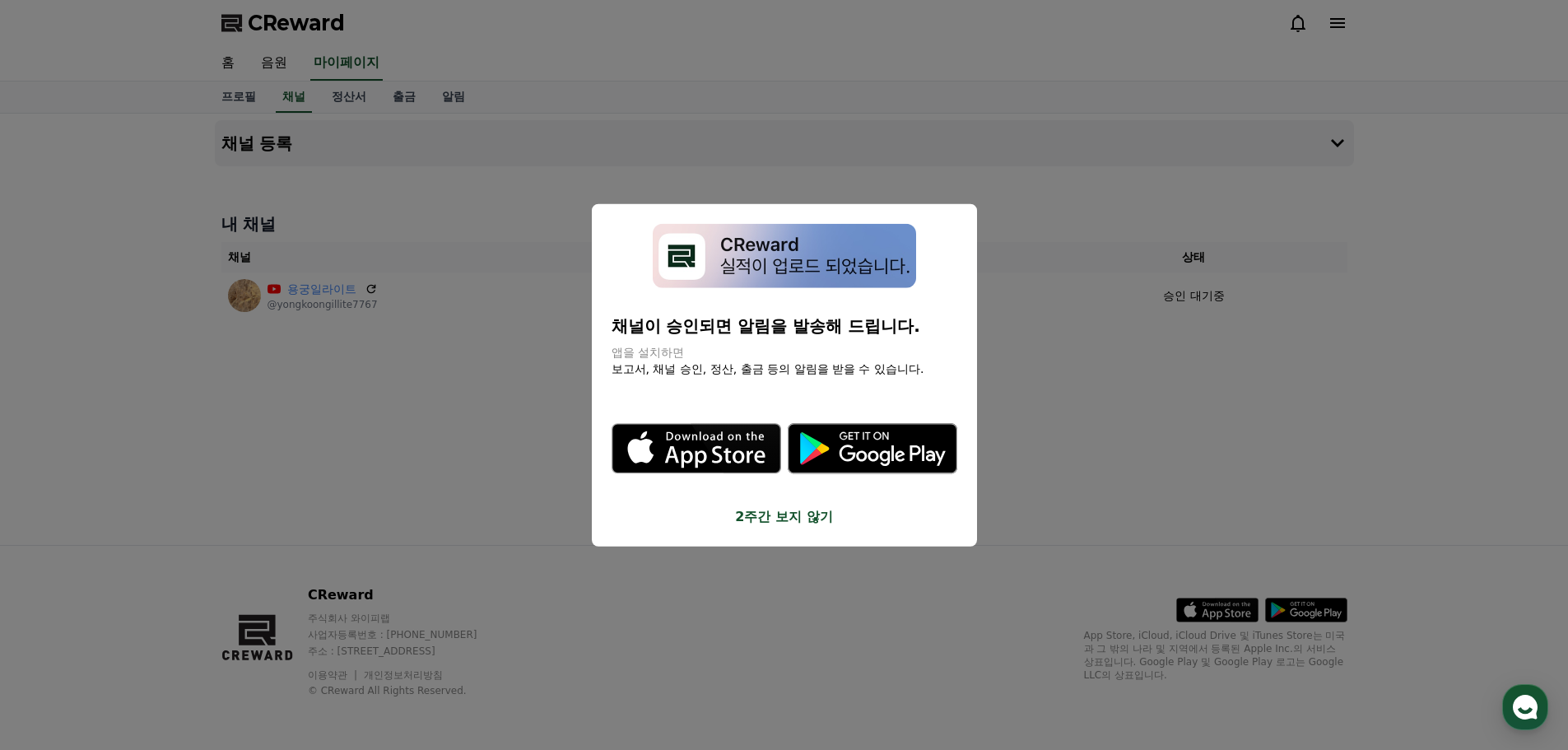
click at [799, 514] on button "2주간 보지 않기" at bounding box center [784, 516] width 346 height 20
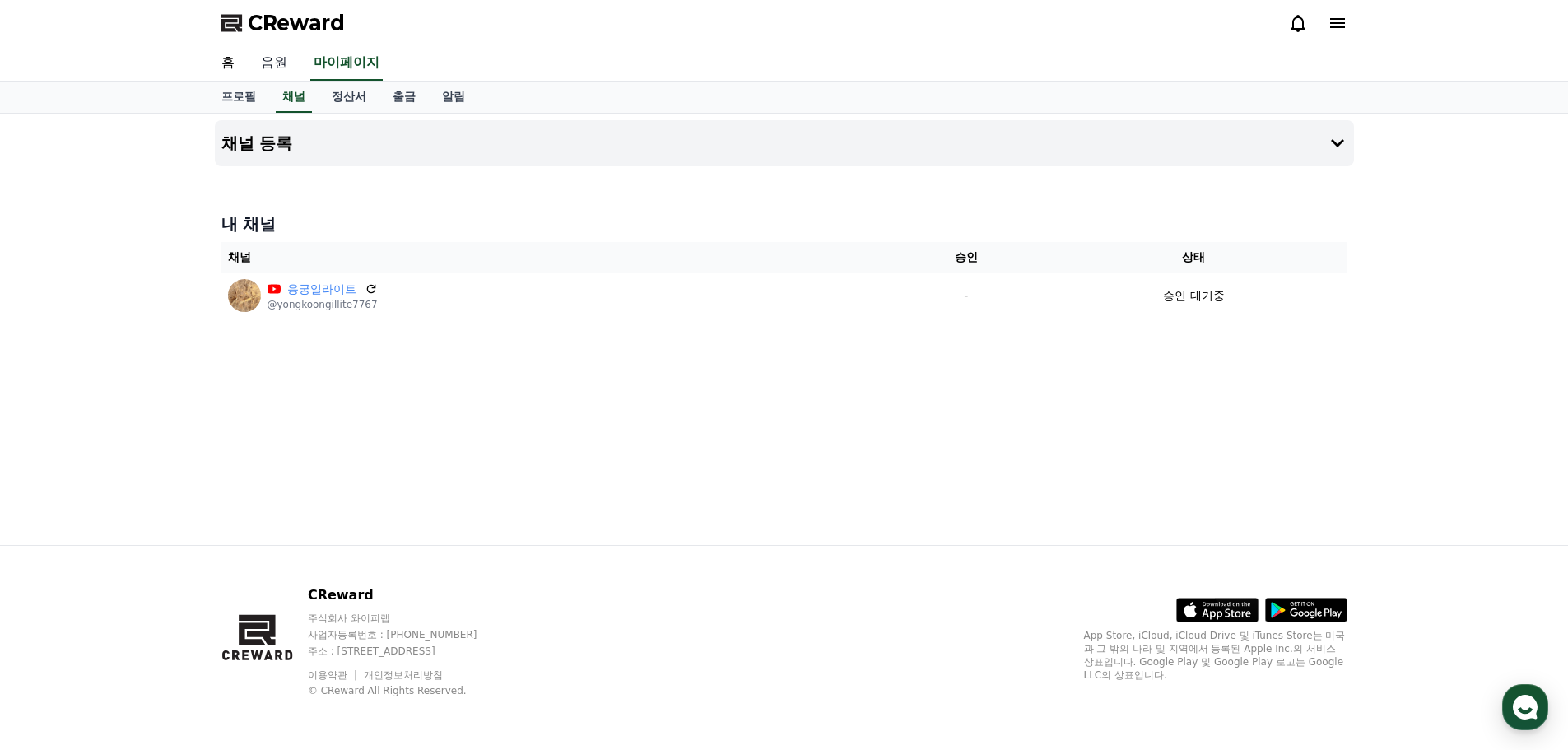
click at [275, 59] on link "음원" at bounding box center [274, 63] width 53 height 34
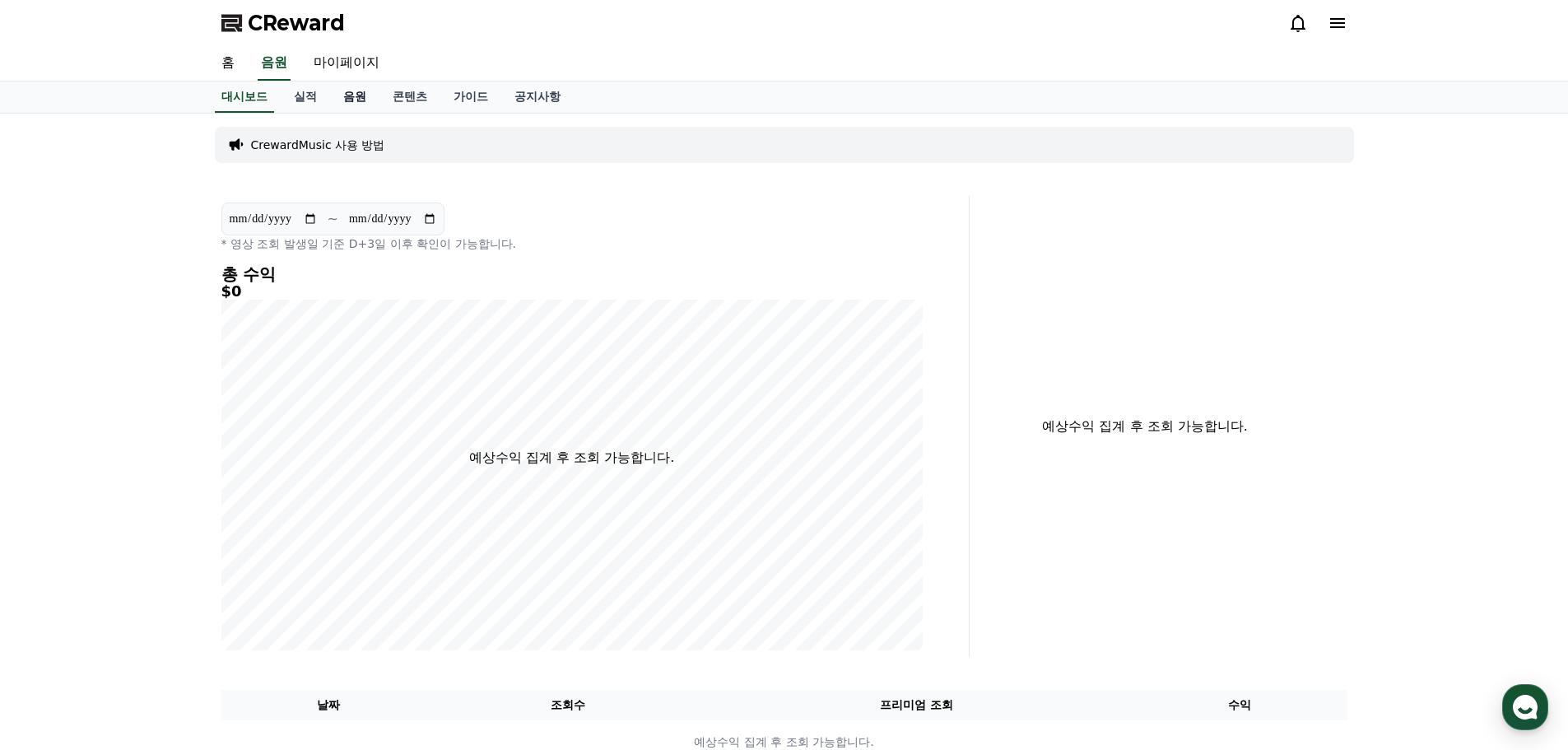
click at [362, 94] on link "음원" at bounding box center [354, 98] width 49 height 32
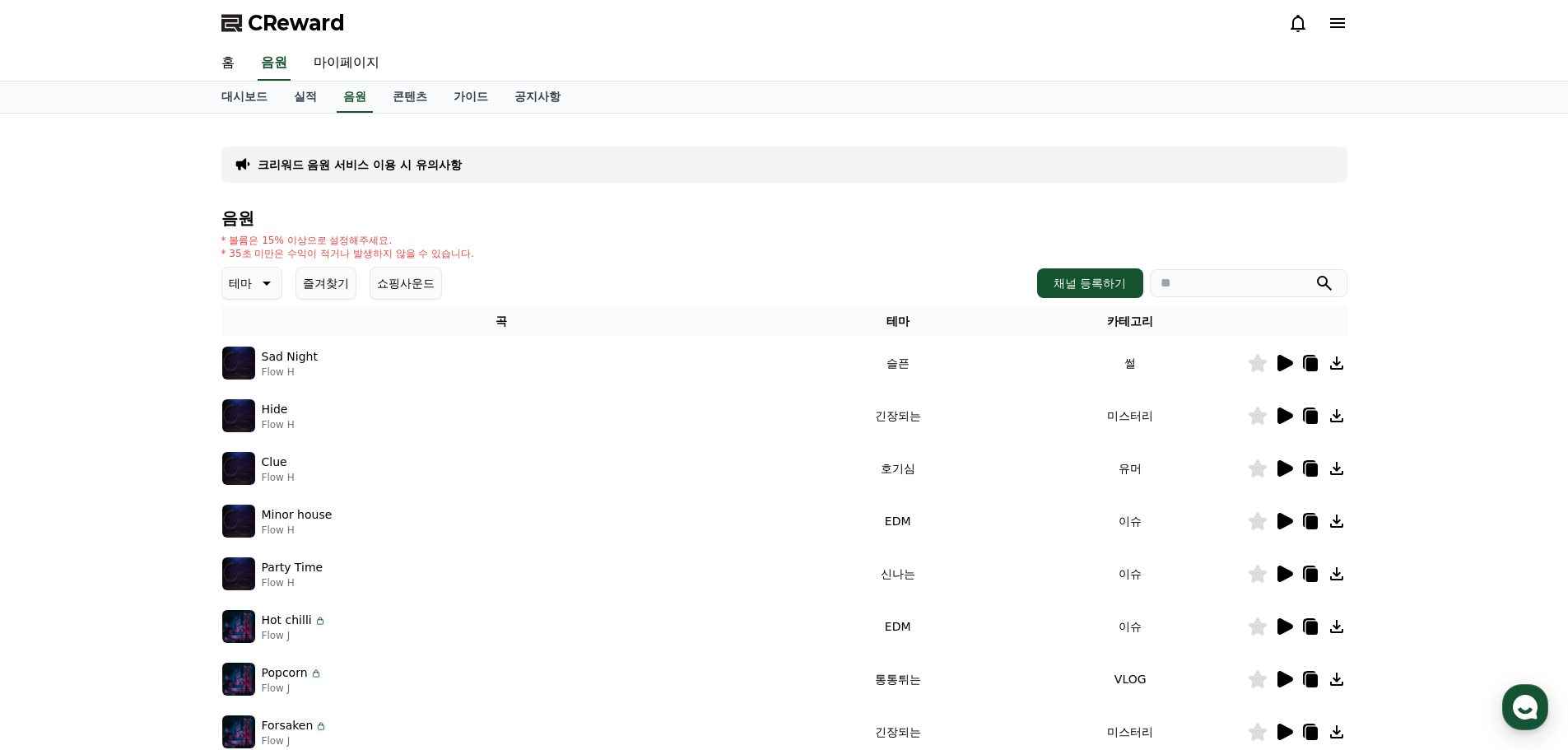
click at [235, 31] on icon at bounding box center [232, 22] width 23 height 23
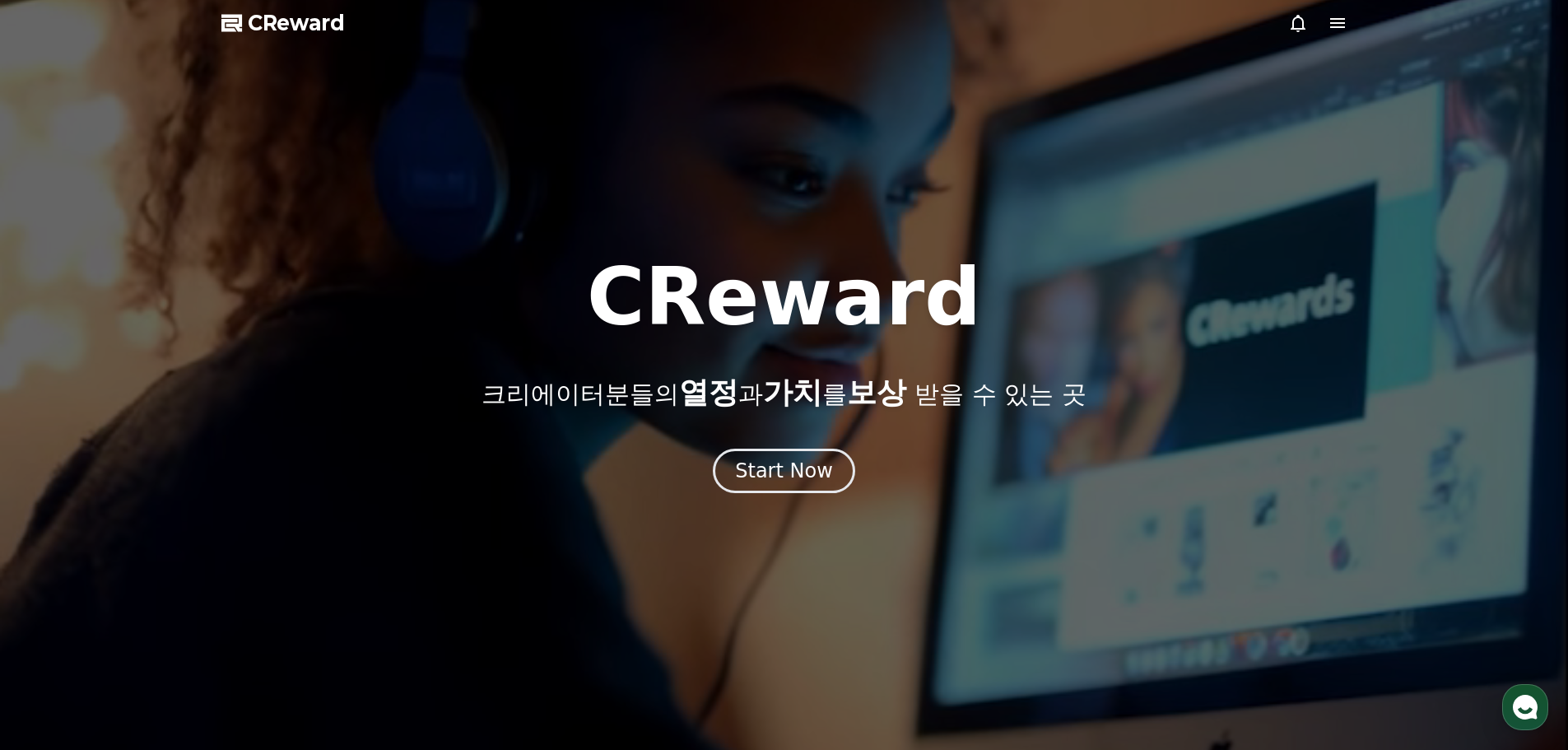
click at [298, 21] on span "CReward" at bounding box center [296, 23] width 97 height 26
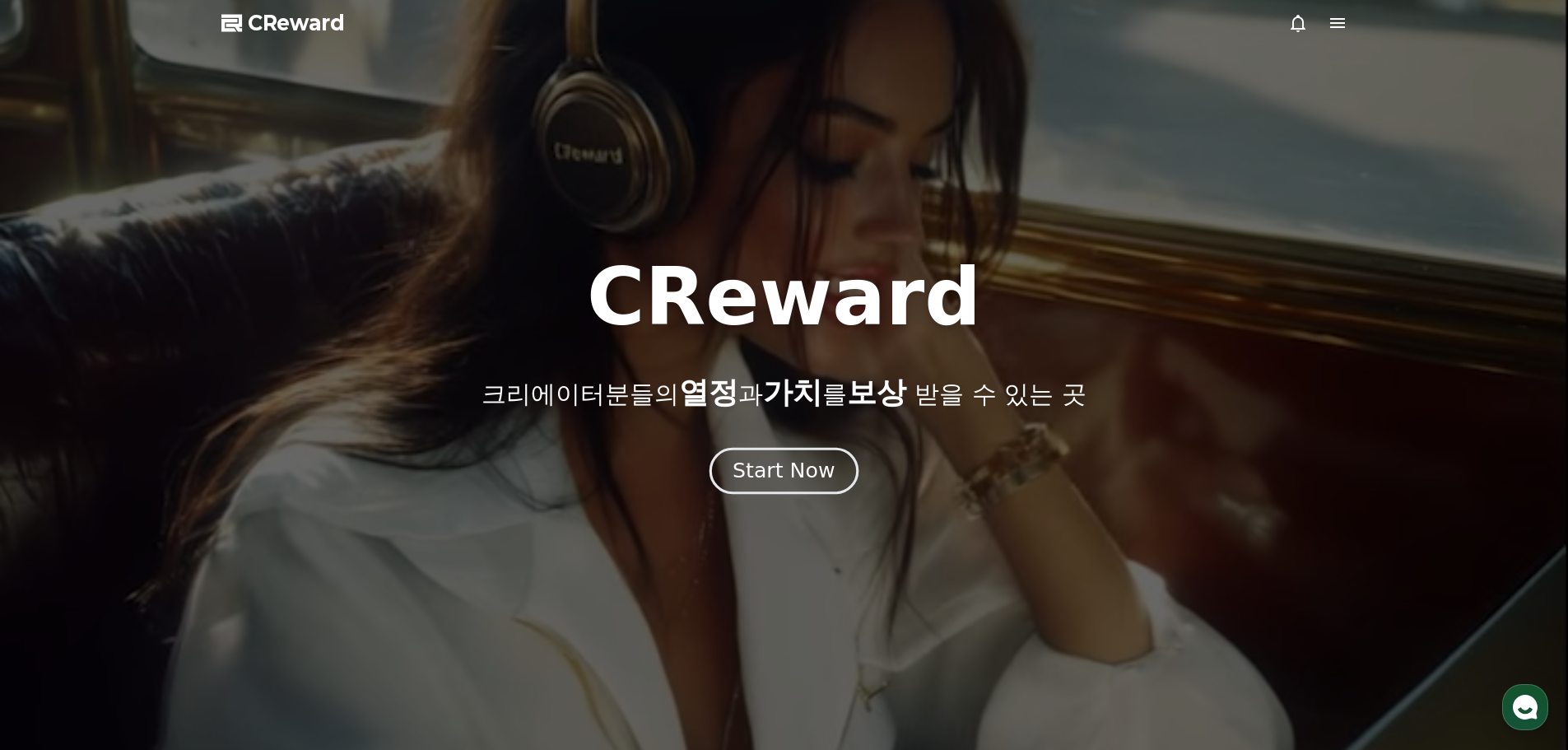
click at [798, 483] on div "Start Now" at bounding box center [784, 470] width 102 height 28
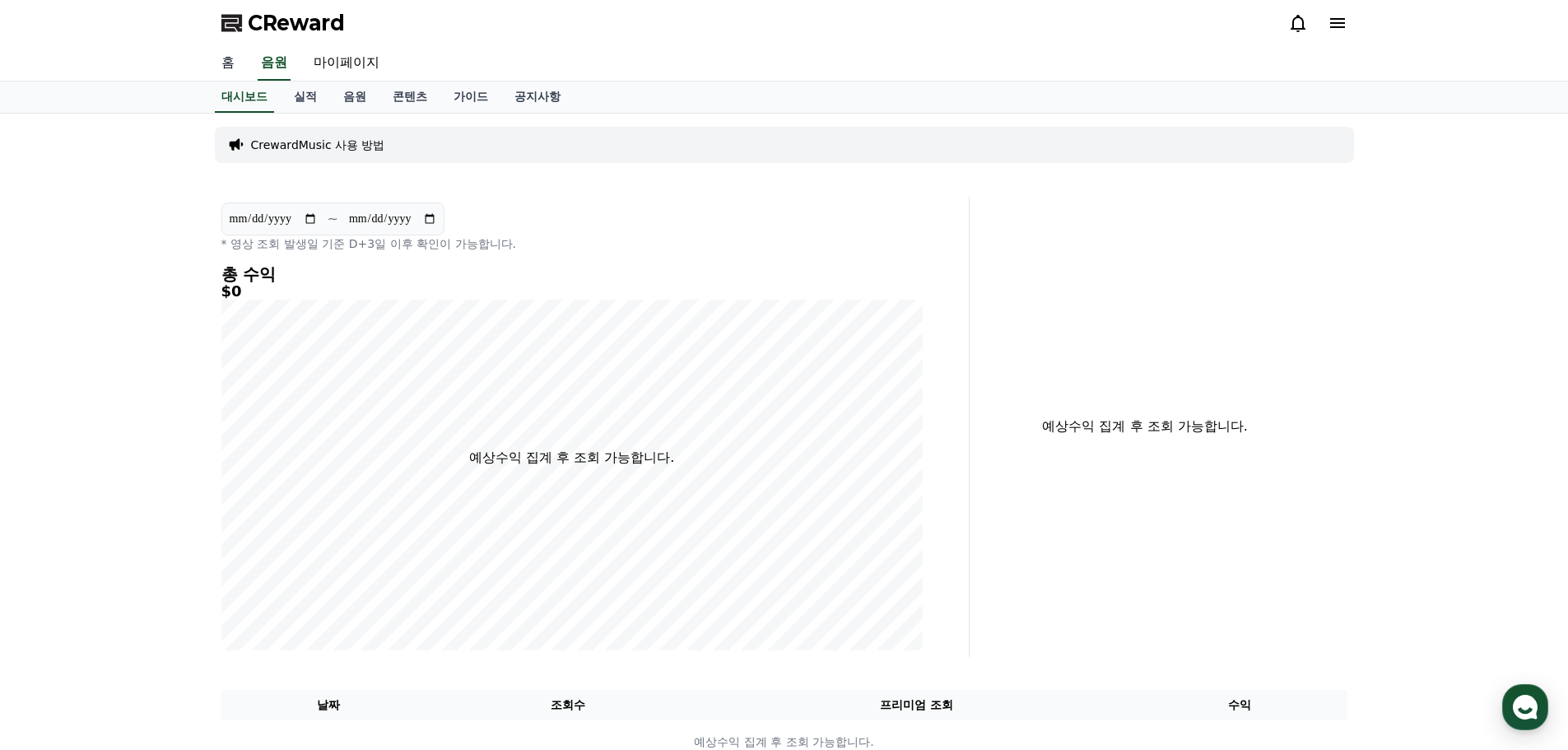
click at [232, 63] on link "홈" at bounding box center [228, 63] width 40 height 34
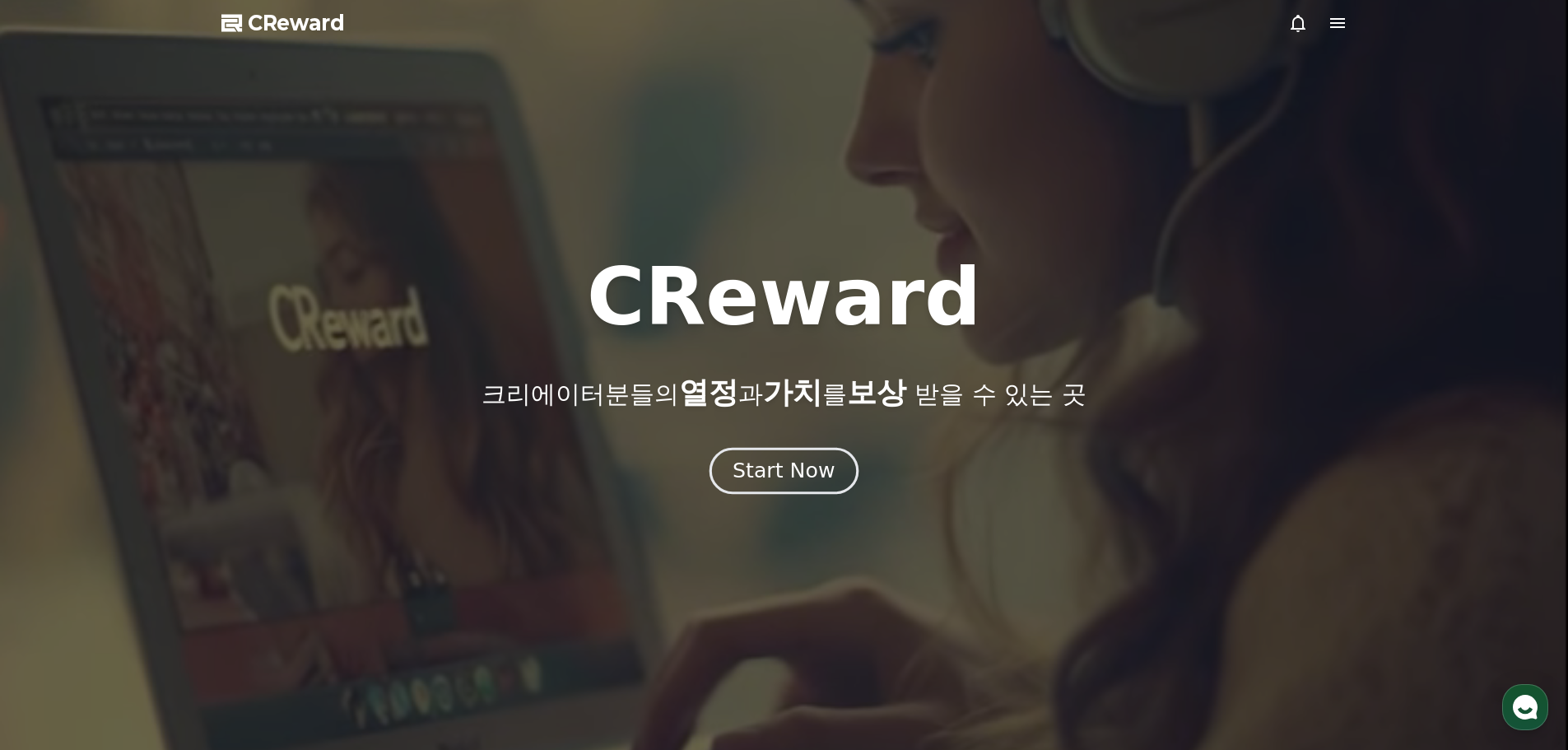
click at [795, 484] on div "Start Now" at bounding box center [784, 470] width 102 height 28
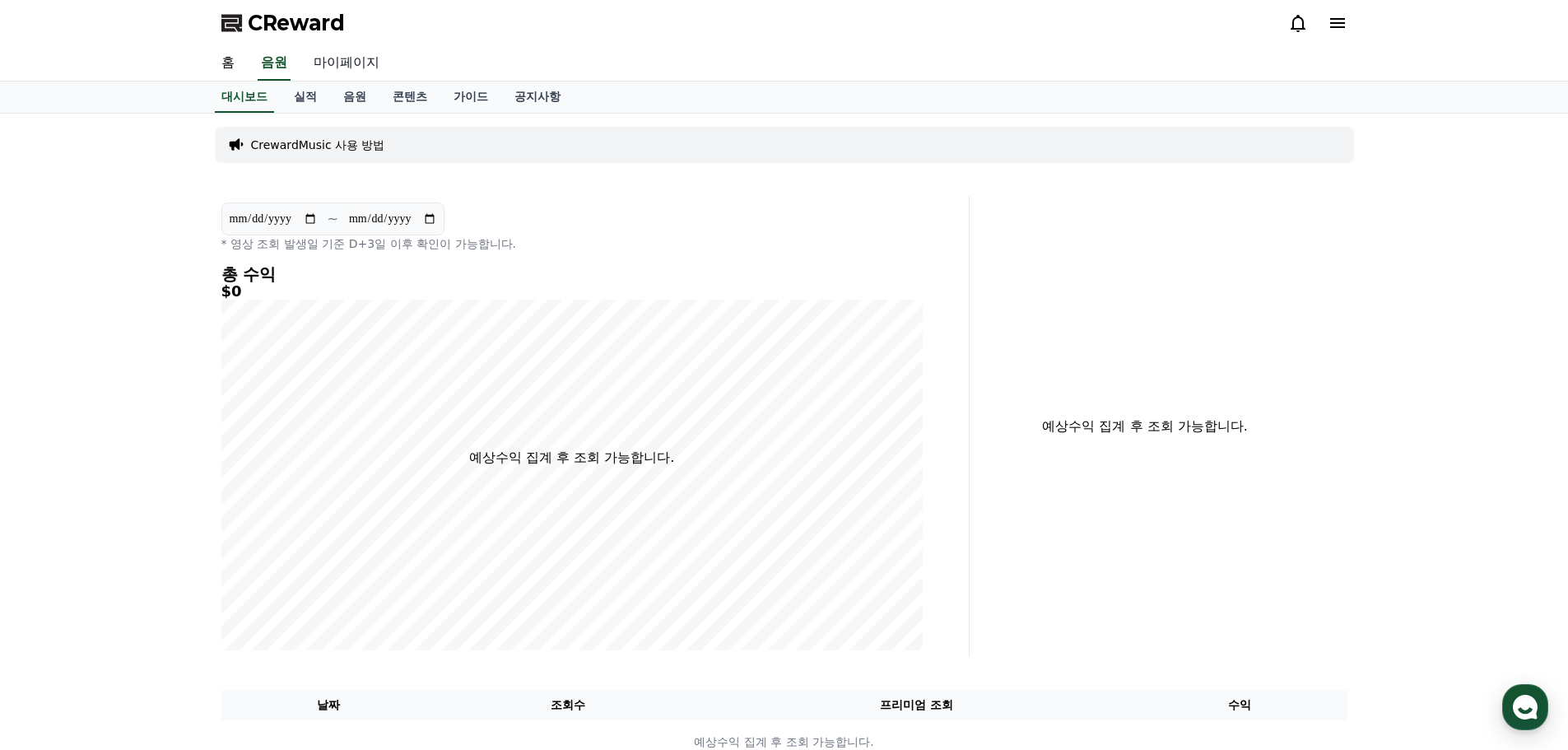
click at [331, 59] on link "마이페이지" at bounding box center [346, 63] width 92 height 34
select select "**********"
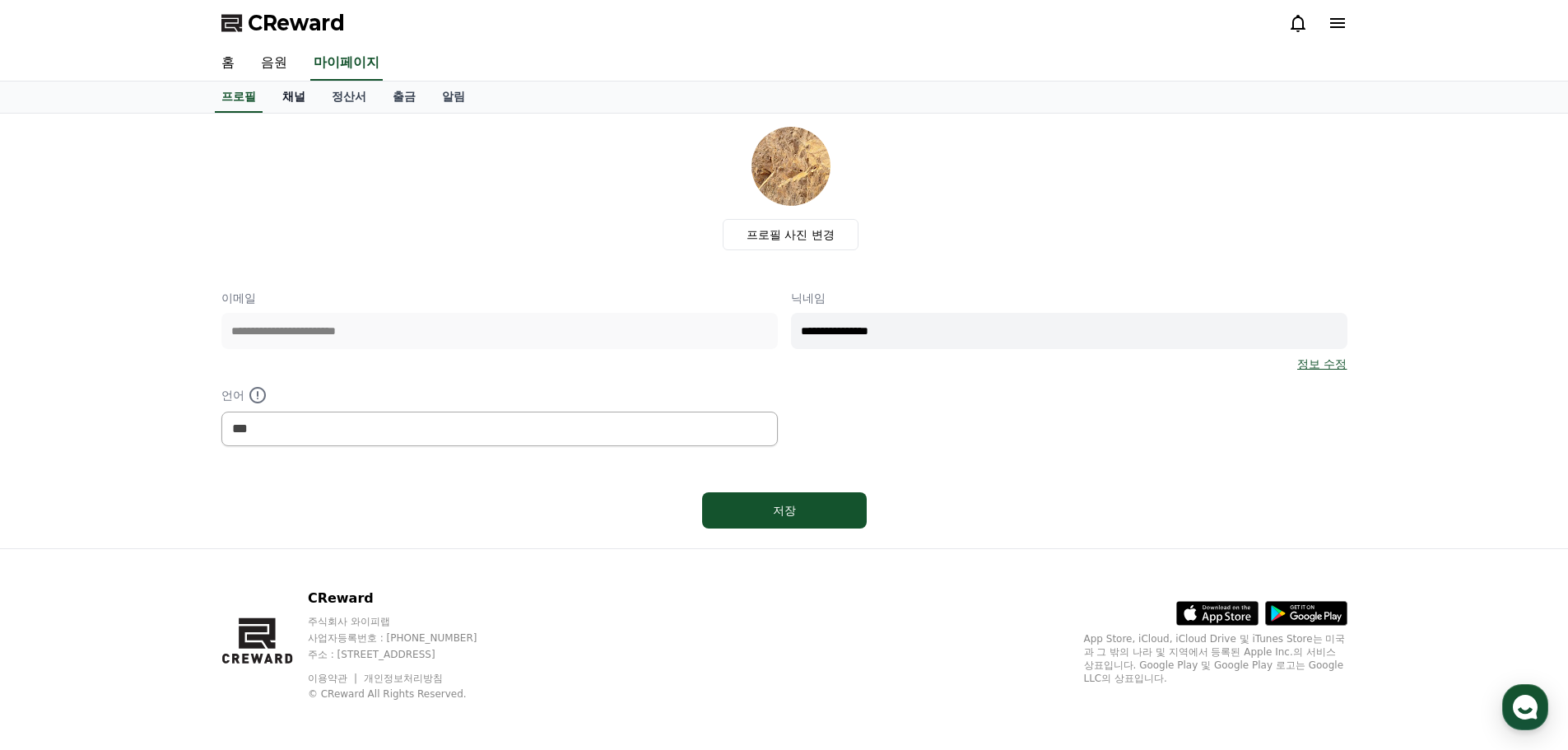
click at [306, 97] on link "채널" at bounding box center [294, 98] width 49 height 32
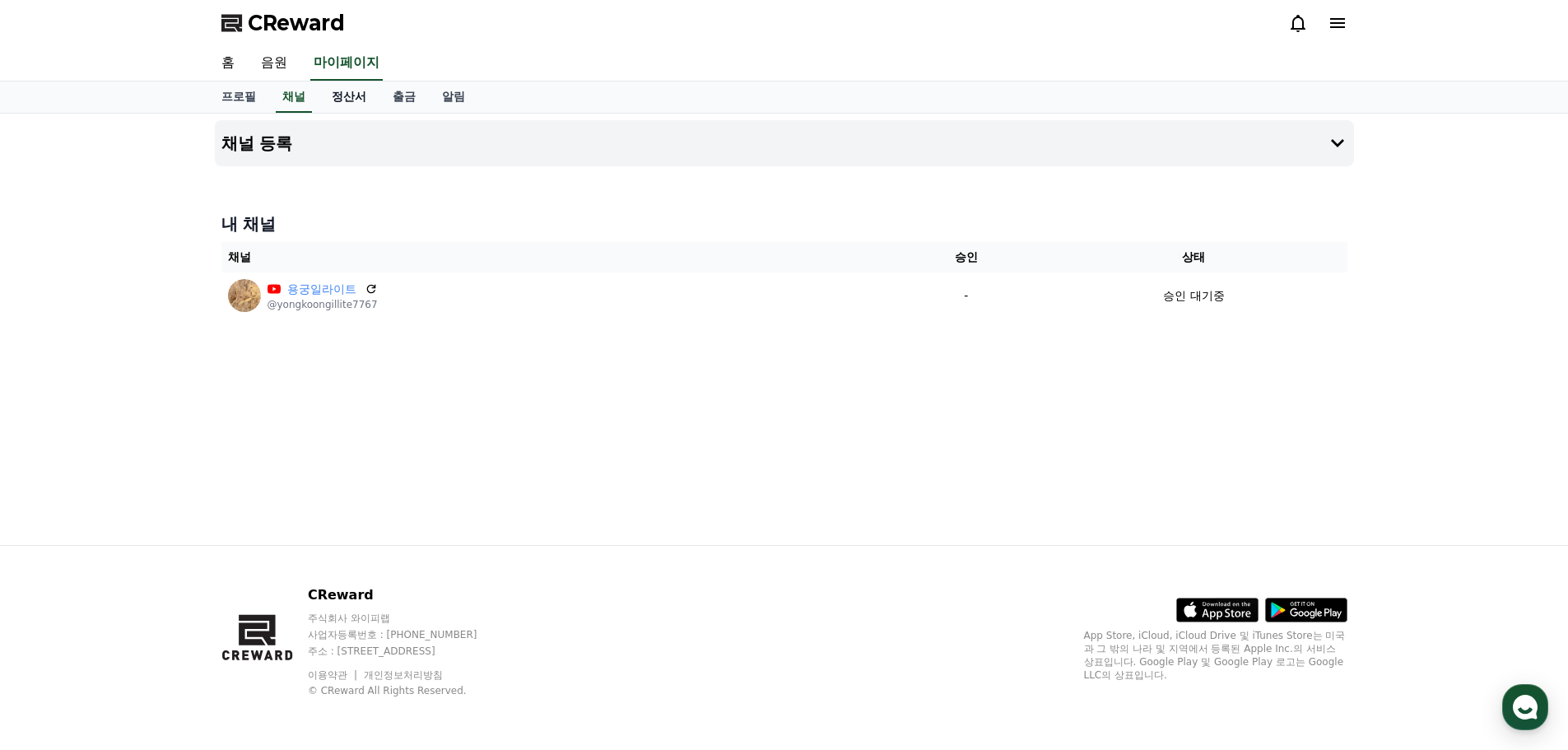
click at [350, 100] on link "정산서" at bounding box center [349, 98] width 61 height 32
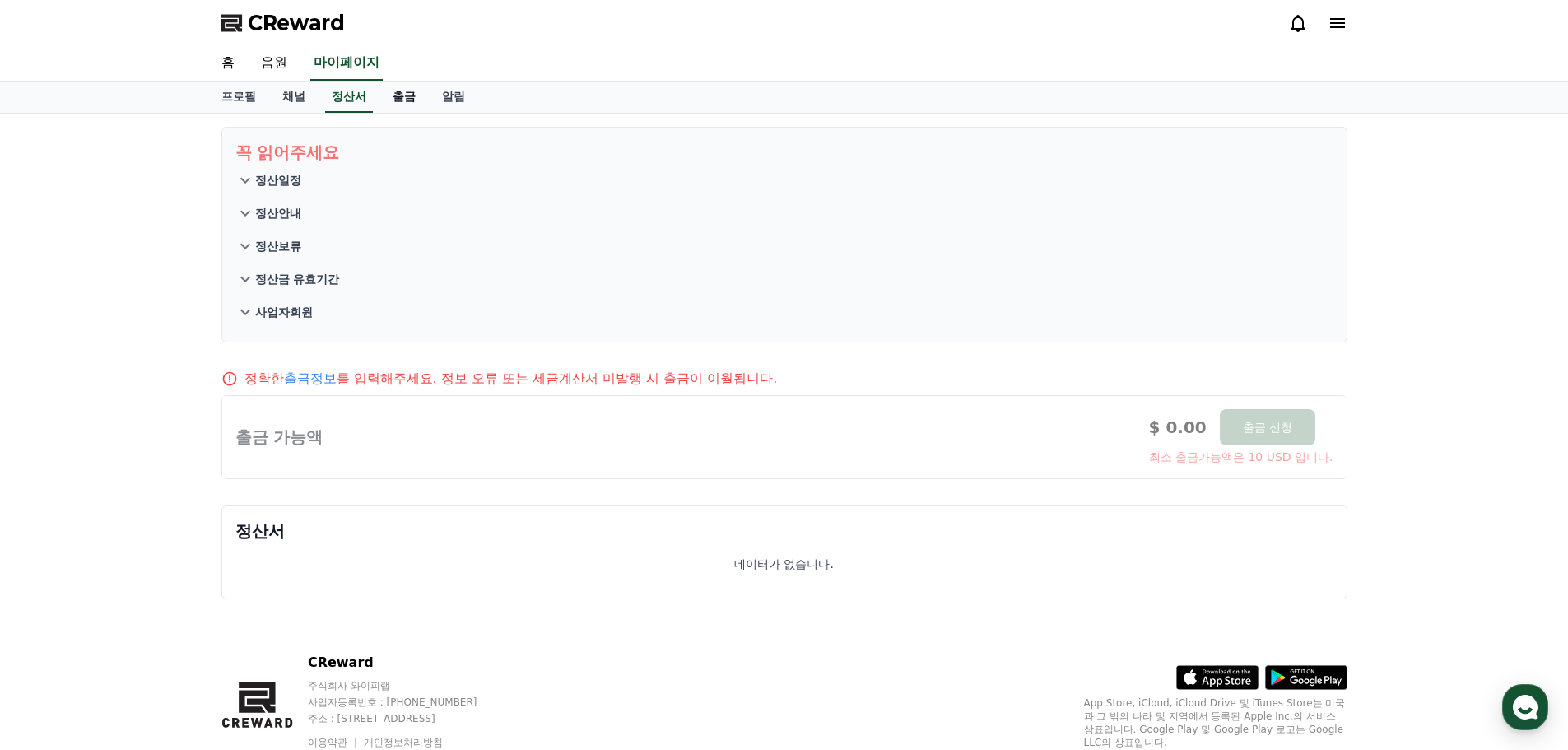
click at [392, 103] on link "출금" at bounding box center [403, 98] width 49 height 32
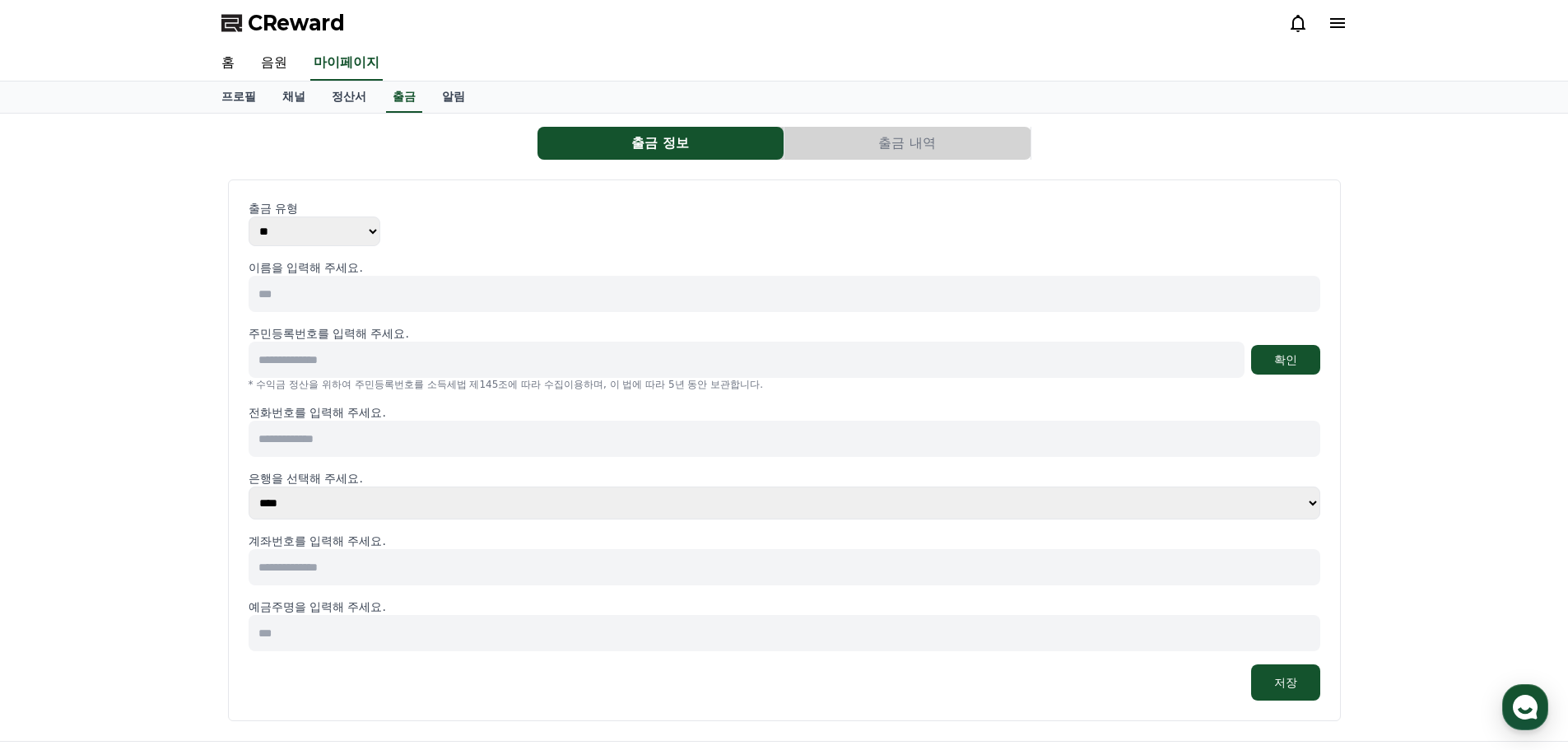
click at [346, 237] on select "** ***" at bounding box center [314, 231] width 132 height 30
click at [314, 238] on select "** ***" at bounding box center [314, 231] width 132 height 30
select select "*******"
click at [248, 217] on select "** ***" at bounding box center [314, 231] width 132 height 30
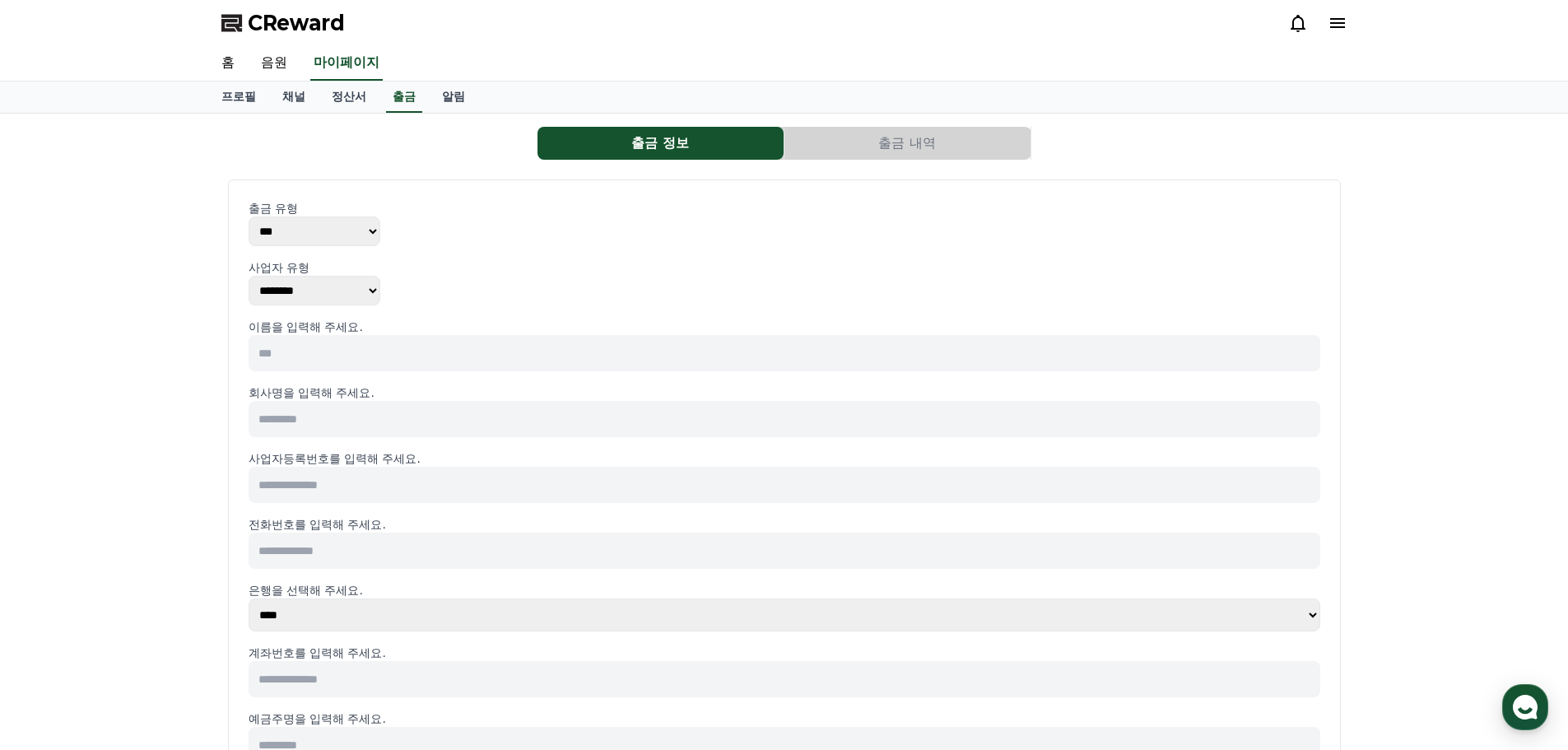
click at [333, 288] on select "******** ******** ********" at bounding box center [314, 291] width 132 height 30
click at [248, 276] on select "******** ******** ********" at bounding box center [314, 291] width 132 height 30
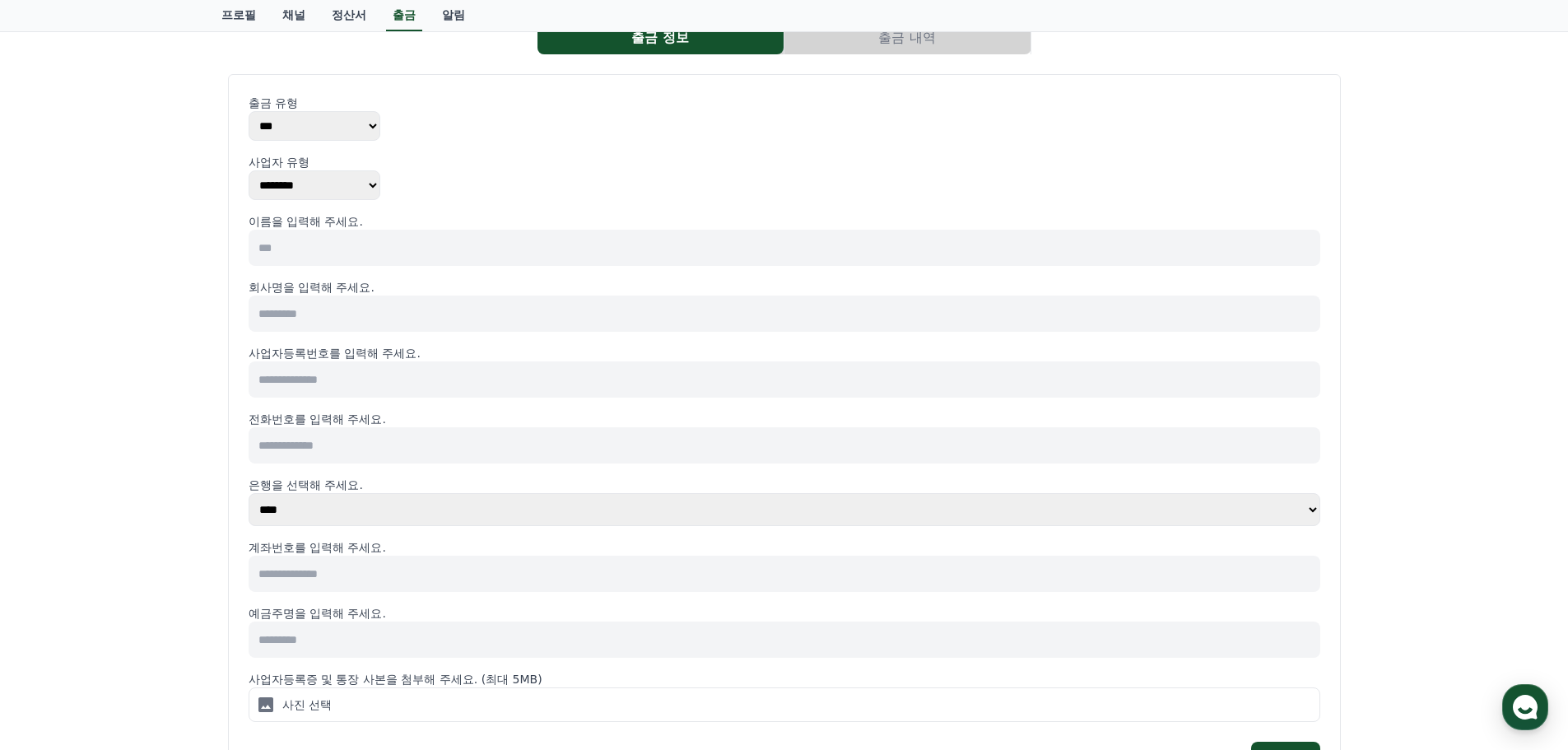
scroll to position [164, 0]
